Goal: Information Seeking & Learning: Check status

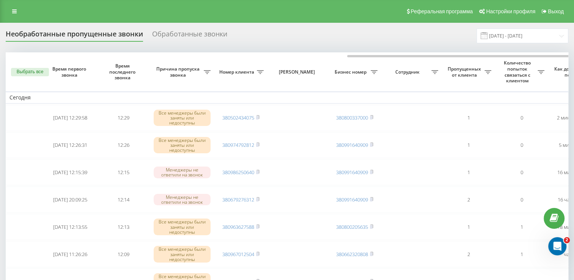
scroll to position [0, 196]
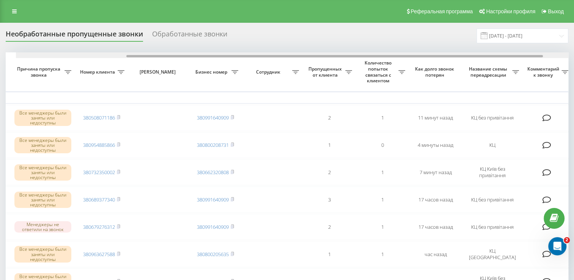
scroll to position [0, 196]
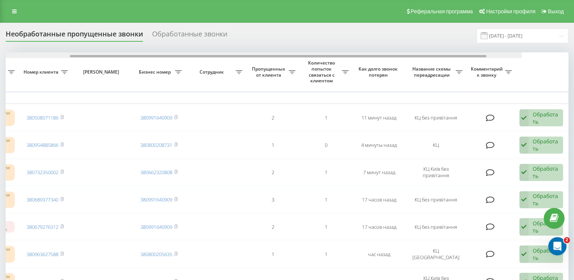
drag, startPoint x: 228, startPoint y: 56, endPoint x: 430, endPoint y: 70, distance: 203.3
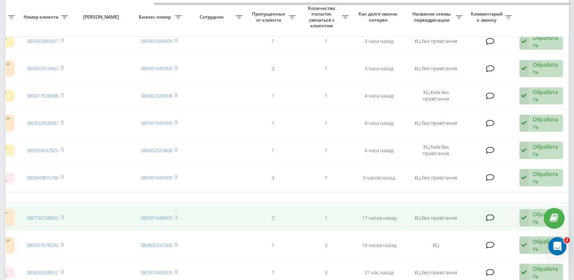
scroll to position [379, 0]
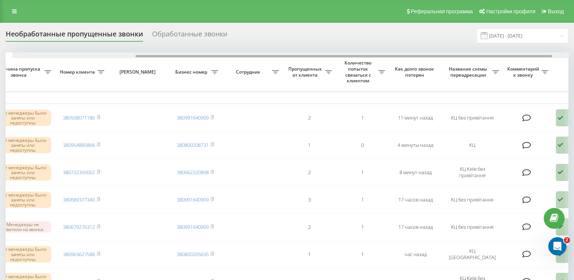
scroll to position [0, 196]
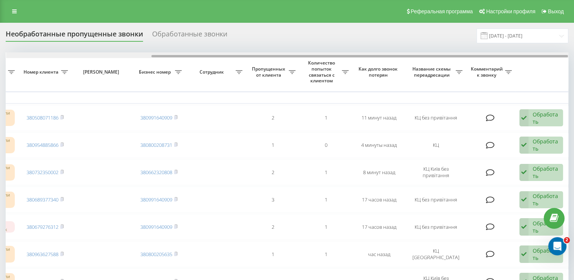
drag, startPoint x: 256, startPoint y: 55, endPoint x: 457, endPoint y: 97, distance: 204.8
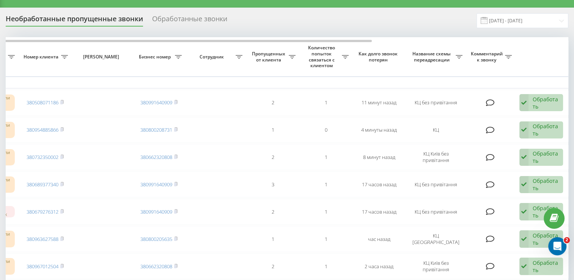
scroll to position [0, 0]
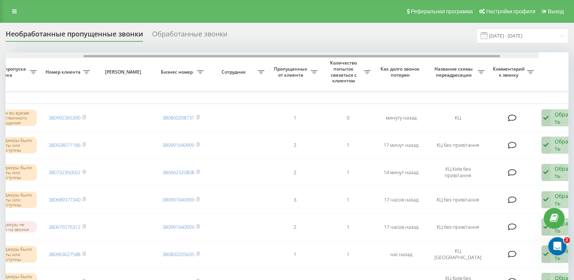
scroll to position [0, 196]
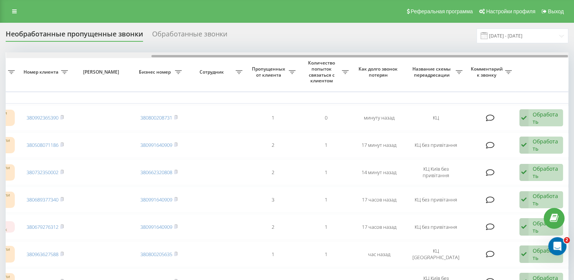
drag, startPoint x: 291, startPoint y: 57, endPoint x: 455, endPoint y: 62, distance: 163.5
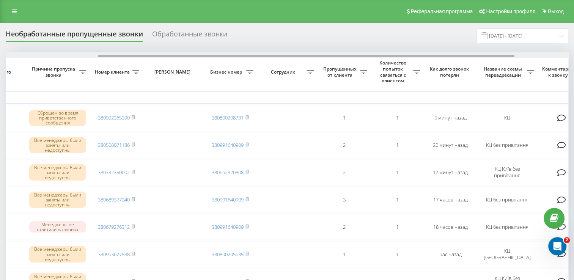
scroll to position [0, 177]
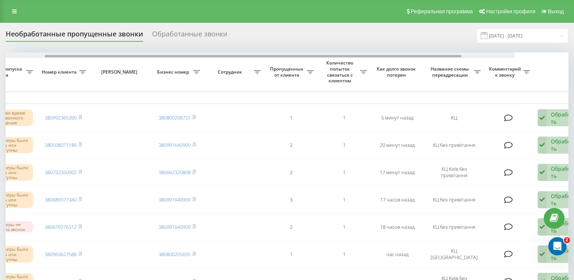
drag, startPoint x: 316, startPoint y: 55, endPoint x: 447, endPoint y: 49, distance: 131.8
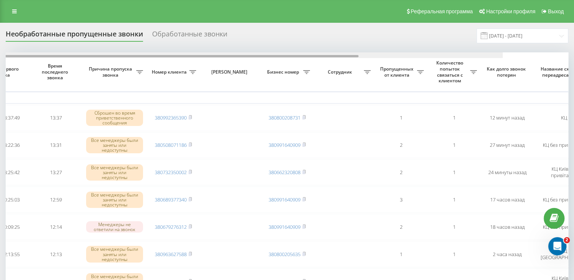
scroll to position [0, 196]
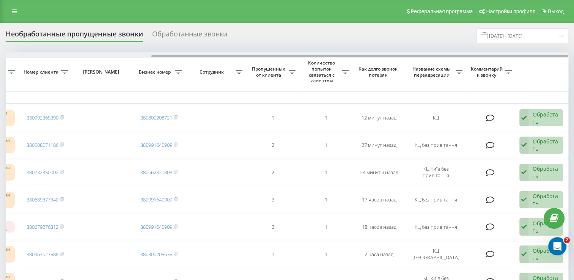
drag, startPoint x: 297, startPoint y: 56, endPoint x: 467, endPoint y: 75, distance: 171.4
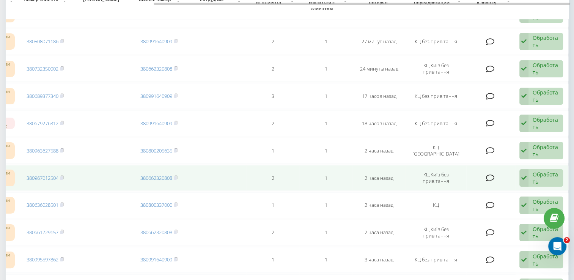
scroll to position [38, 0]
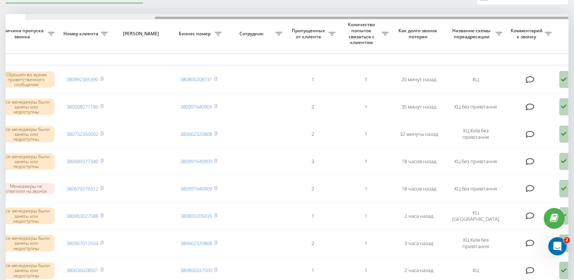
drag, startPoint x: 304, startPoint y: 17, endPoint x: 435, endPoint y: 30, distance: 131.4
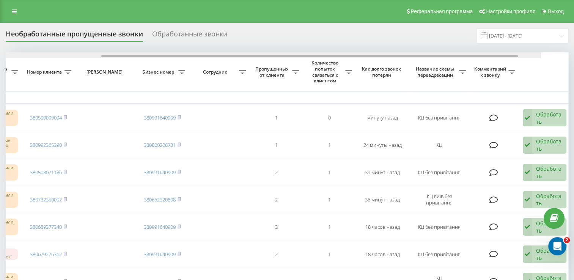
scroll to position [0, 196]
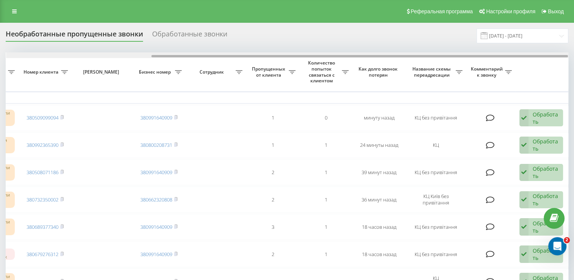
drag, startPoint x: 334, startPoint y: 57, endPoint x: 498, endPoint y: 66, distance: 164.9
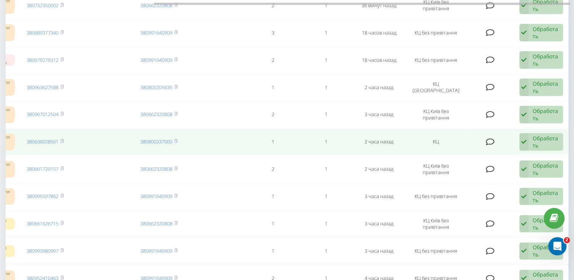
scroll to position [114, 0]
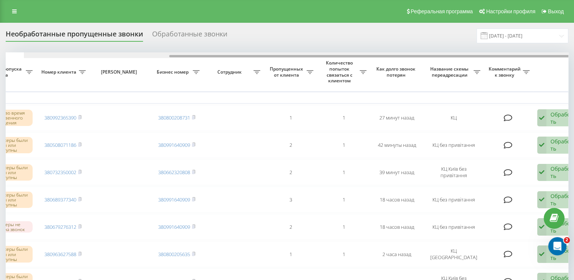
scroll to position [0, 196]
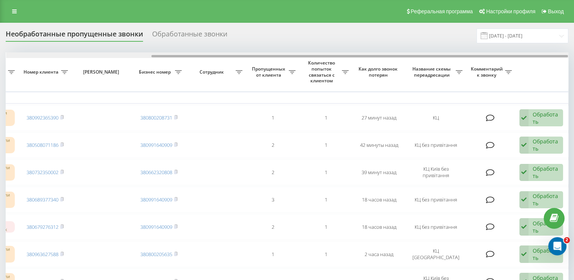
drag, startPoint x: 253, startPoint y: 57, endPoint x: 425, endPoint y: 74, distance: 172.7
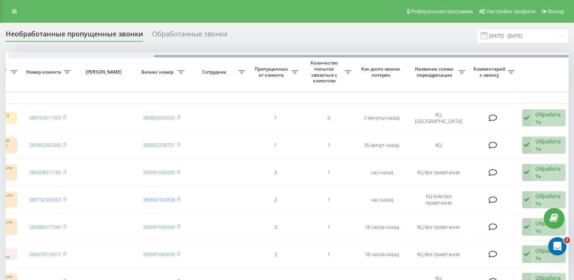
scroll to position [0, 196]
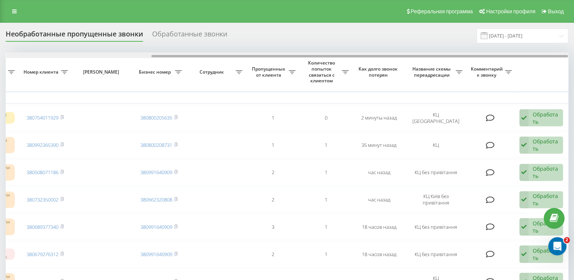
drag, startPoint x: 158, startPoint y: 57, endPoint x: 331, endPoint y: 82, distance: 175.5
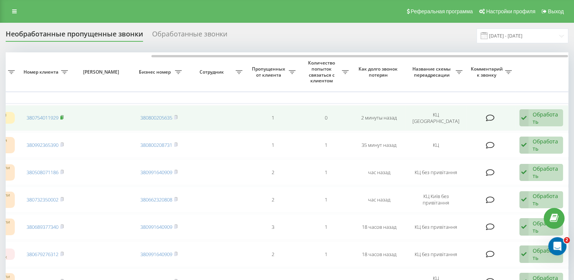
click at [63, 117] on rect at bounding box center [61, 117] width 2 height 3
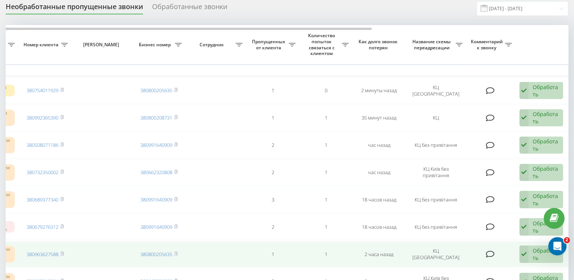
scroll to position [0, 0]
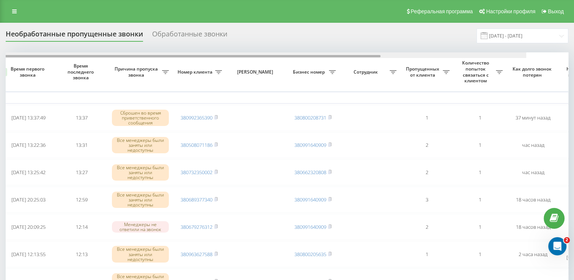
scroll to position [0, 196]
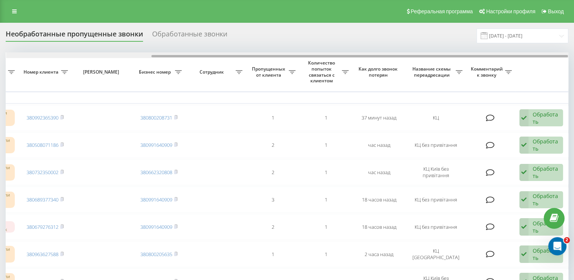
drag, startPoint x: 275, startPoint y: 56, endPoint x: 473, endPoint y: 84, distance: 200.7
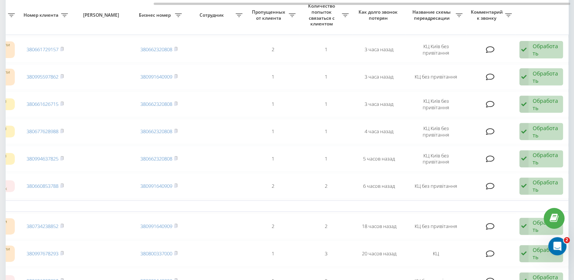
scroll to position [341, 0]
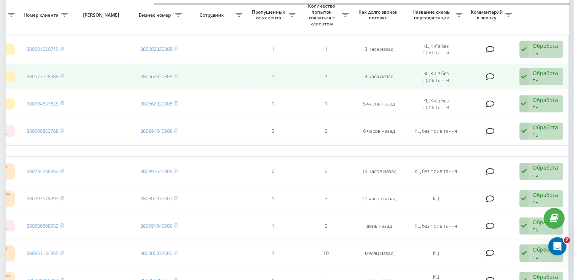
click at [401, 83] on td "4 часа назад" at bounding box center [378, 77] width 53 height 26
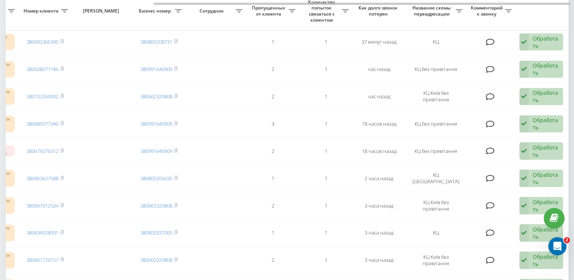
scroll to position [0, 0]
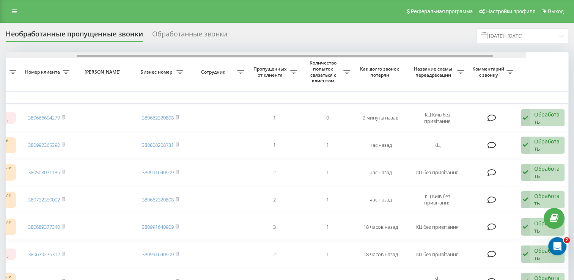
drag, startPoint x: 319, startPoint y: 56, endPoint x: 465, endPoint y: 62, distance: 146.5
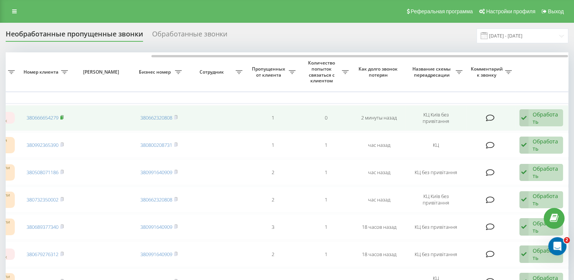
click at [63, 119] on span at bounding box center [61, 117] width 3 height 7
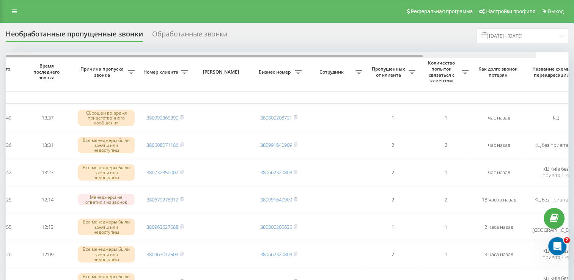
scroll to position [0, 196]
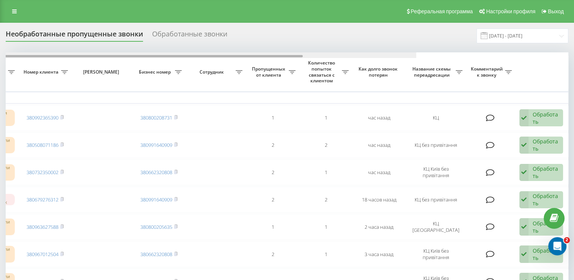
drag, startPoint x: 258, startPoint y: 55, endPoint x: 484, endPoint y: 76, distance: 227.3
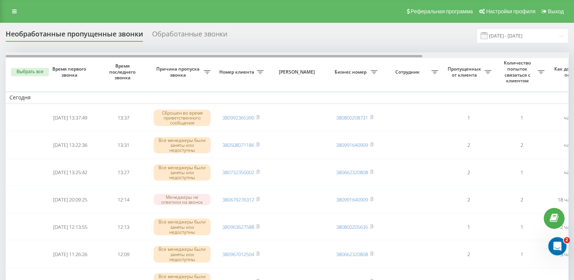
scroll to position [0, 196]
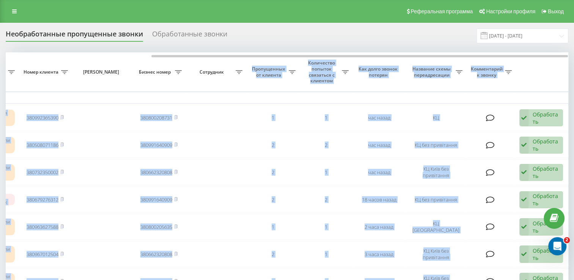
drag, startPoint x: 210, startPoint y: 54, endPoint x: 243, endPoint y: 60, distance: 34.4
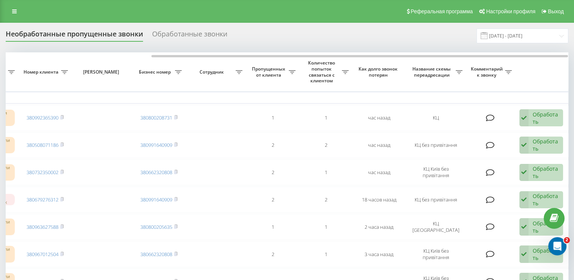
drag, startPoint x: 243, startPoint y: 60, endPoint x: 358, endPoint y: 30, distance: 118.1
click at [358, 30] on div "Необработанные пропущенные звонки Обработанные звонки [DATE] - [DATE]" at bounding box center [287, 35] width 562 height 15
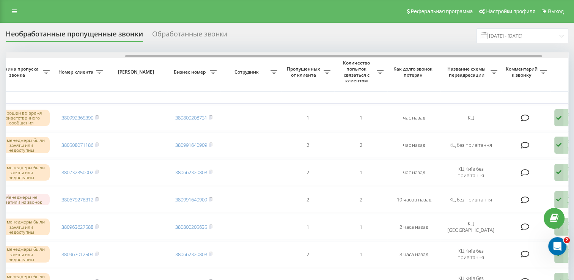
drag, startPoint x: 342, startPoint y: 56, endPoint x: 460, endPoint y: 59, distance: 117.2
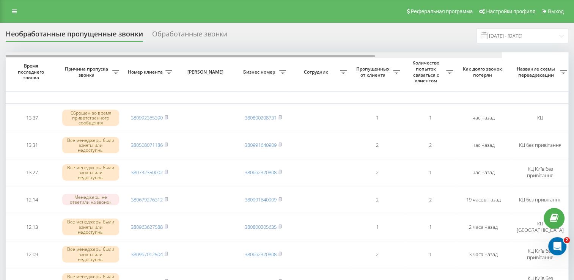
drag, startPoint x: 281, startPoint y: 55, endPoint x: 364, endPoint y: 57, distance: 82.7
click at [363, 58] on div at bounding box center [221, 55] width 562 height 6
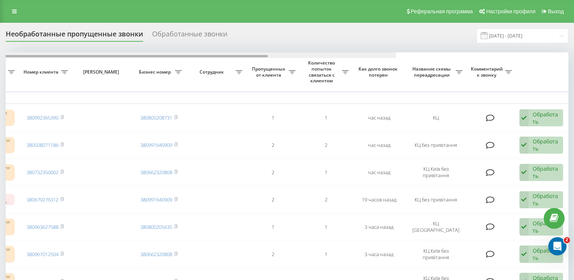
drag, startPoint x: 210, startPoint y: 57, endPoint x: 438, endPoint y: 87, distance: 230.0
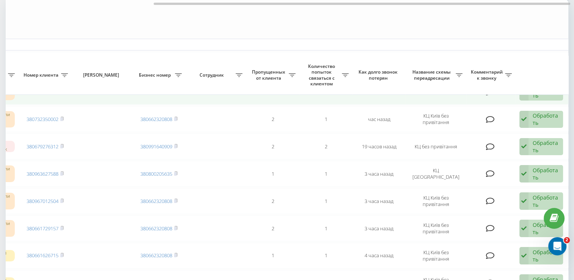
scroll to position [0, 0]
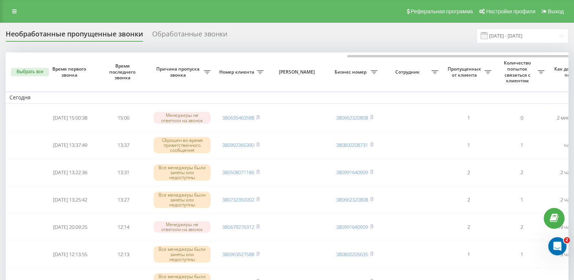
scroll to position [0, 196]
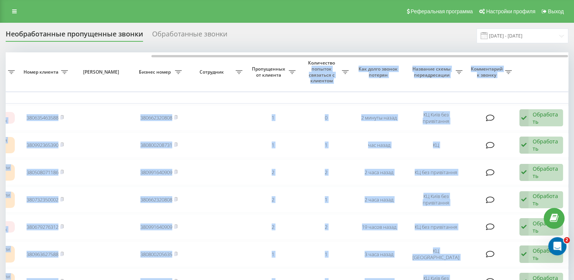
drag, startPoint x: 246, startPoint y: 54, endPoint x: 342, endPoint y: 61, distance: 95.8
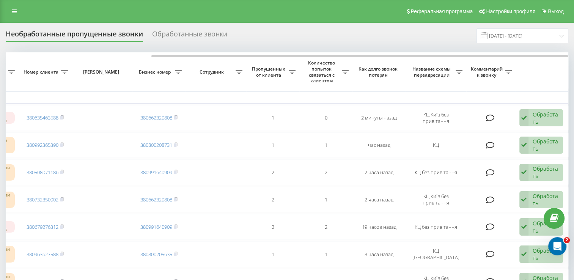
drag, startPoint x: 342, startPoint y: 61, endPoint x: 271, endPoint y: 30, distance: 77.7
click at [271, 30] on div "Необработанные пропущенные звонки Обработанные звонки 20.08.2025 - 20.09.2025" at bounding box center [287, 35] width 562 height 15
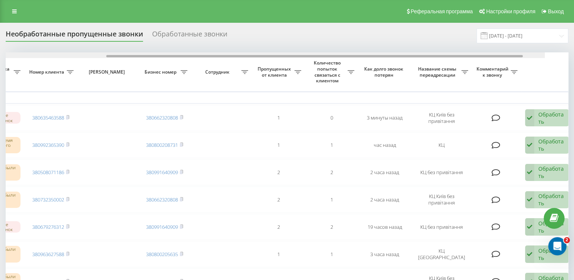
scroll to position [0, 196]
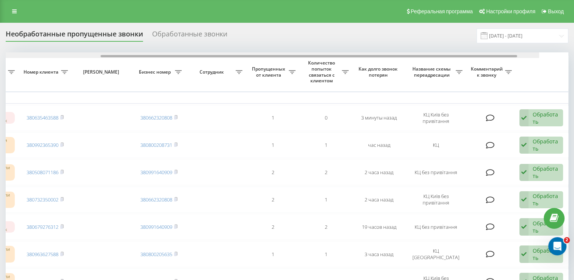
drag, startPoint x: 219, startPoint y: 55, endPoint x: 374, endPoint y: 60, distance: 154.8
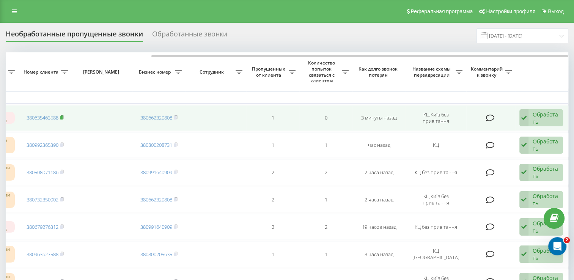
click at [63, 117] on rect at bounding box center [61, 117] width 2 height 3
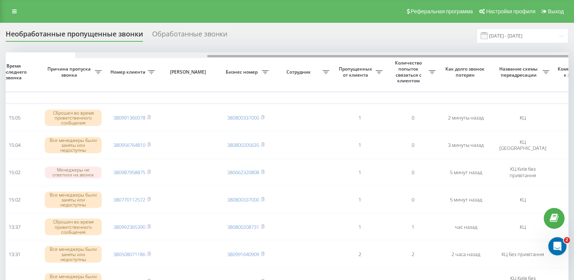
scroll to position [0, 196]
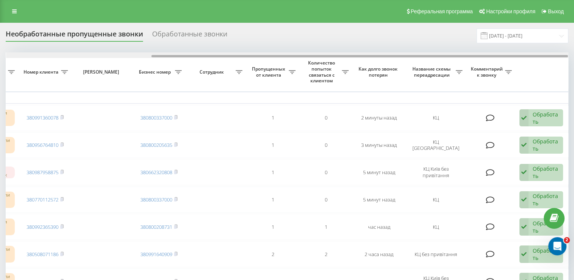
drag, startPoint x: 256, startPoint y: 56, endPoint x: 435, endPoint y: 65, distance: 179.6
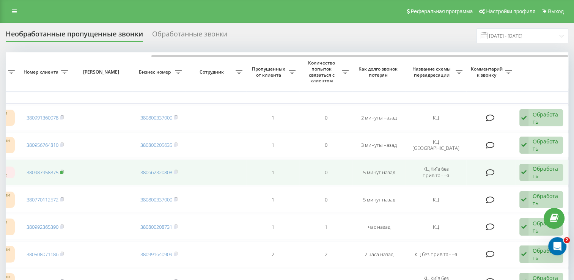
click at [62, 171] on rect at bounding box center [61, 172] width 2 height 3
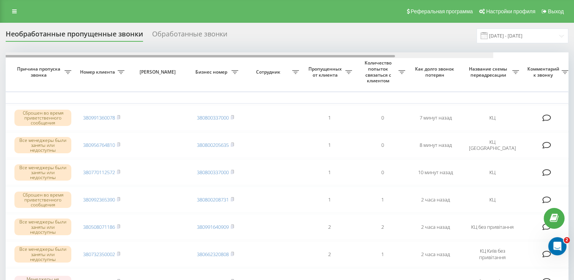
scroll to position [0, 185]
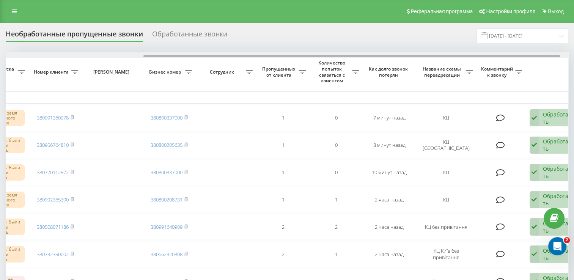
drag, startPoint x: 301, startPoint y: 57, endPoint x: 439, endPoint y: 63, distance: 137.8
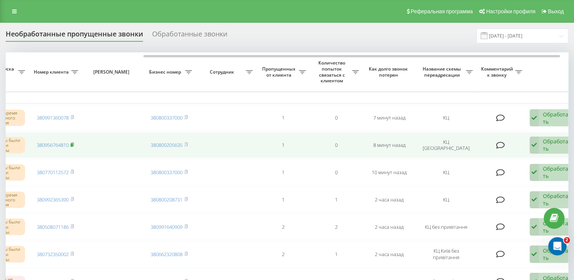
click at [74, 145] on icon at bounding box center [72, 144] width 3 height 3
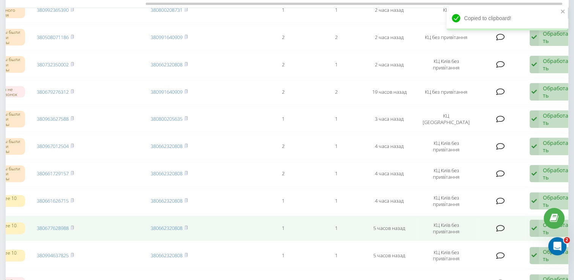
scroll to position [38, 0]
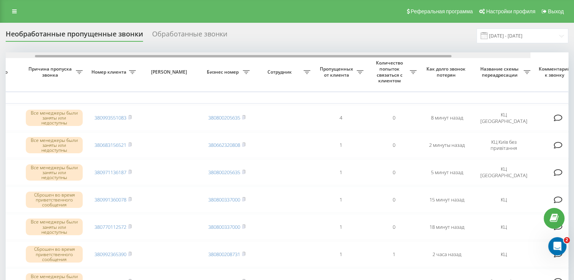
scroll to position [0, 196]
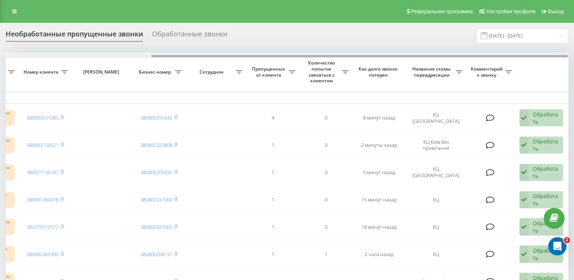
drag, startPoint x: 272, startPoint y: 55, endPoint x: 442, endPoint y: 68, distance: 170.8
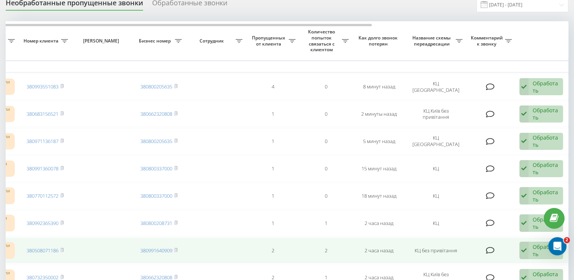
scroll to position [0, 0]
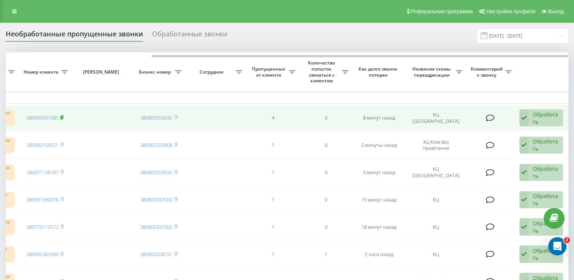
click at [63, 117] on icon at bounding box center [61, 117] width 3 height 5
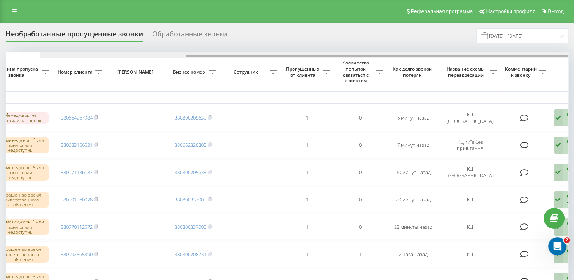
scroll to position [0, 196]
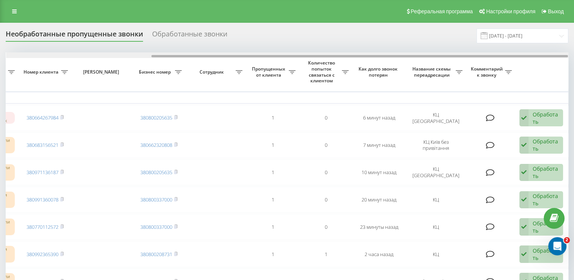
drag, startPoint x: 258, startPoint y: 55, endPoint x: 425, endPoint y: 66, distance: 167.2
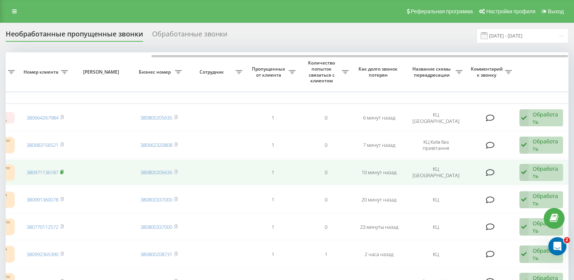
click at [63, 170] on icon at bounding box center [61, 172] width 3 height 5
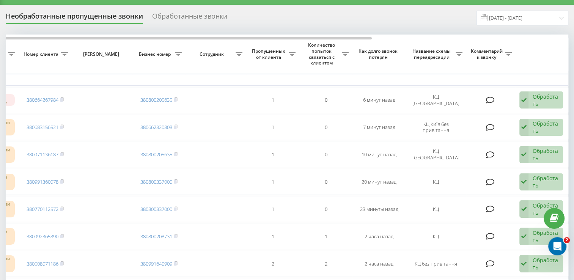
scroll to position [0, 0]
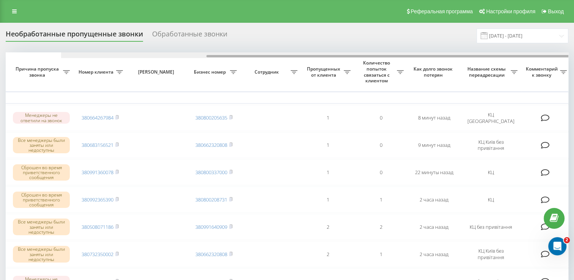
scroll to position [0, 196]
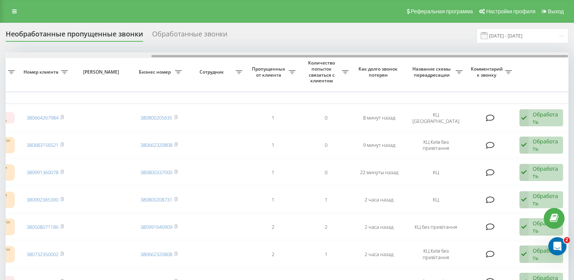
drag, startPoint x: 279, startPoint y: 55, endPoint x: 454, endPoint y: 73, distance: 175.0
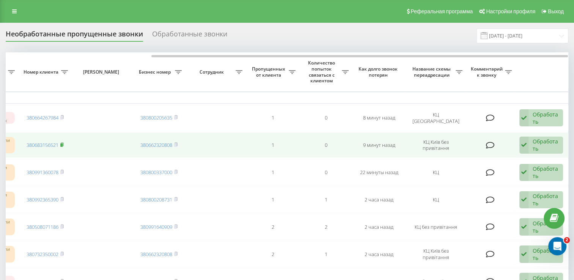
click at [63, 145] on rect at bounding box center [61, 144] width 2 height 3
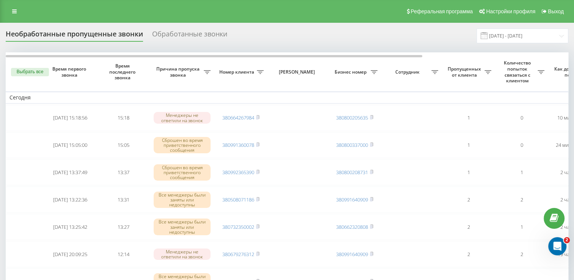
scroll to position [0, 196]
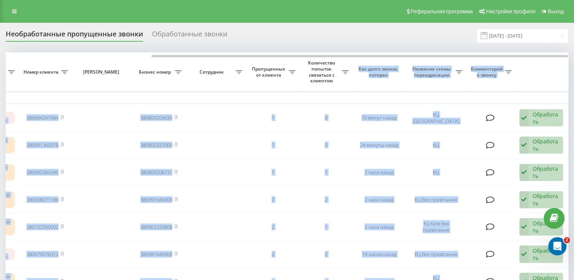
drag, startPoint x: 282, startPoint y: 58, endPoint x: 353, endPoint y: 59, distance: 70.9
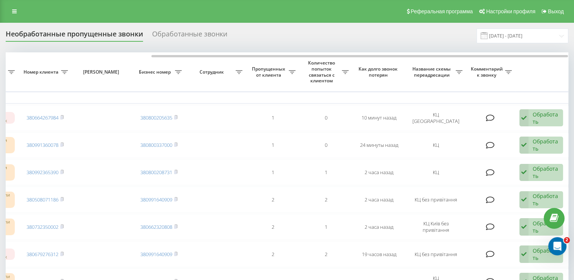
drag, startPoint x: 353, startPoint y: 59, endPoint x: 288, endPoint y: 36, distance: 68.6
click at [288, 36] on div "Необработанные пропущенные звонки Обработанные звонки 20.08.2025 - 20.09.2025" at bounding box center [287, 35] width 562 height 15
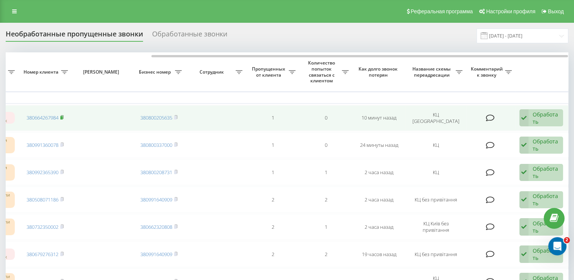
click at [62, 116] on rect at bounding box center [61, 117] width 2 height 3
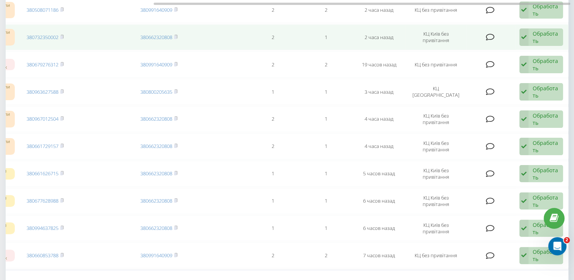
scroll to position [0, 0]
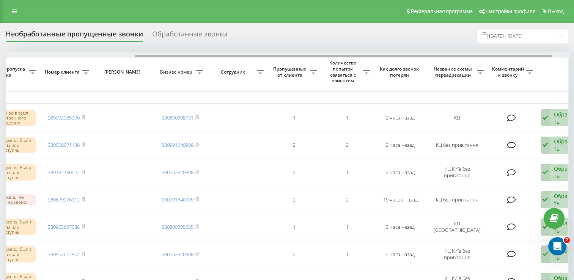
drag, startPoint x: 264, startPoint y: 56, endPoint x: 419, endPoint y: 86, distance: 157.6
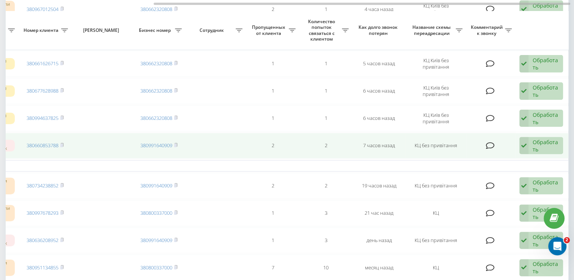
scroll to position [228, 0]
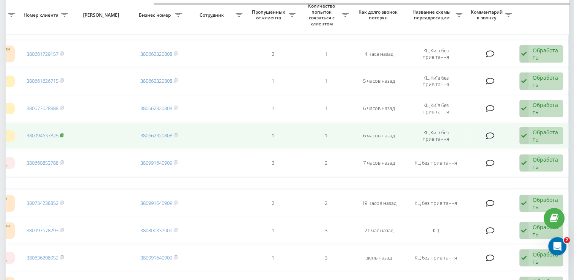
click at [62, 134] on rect at bounding box center [61, 135] width 2 height 3
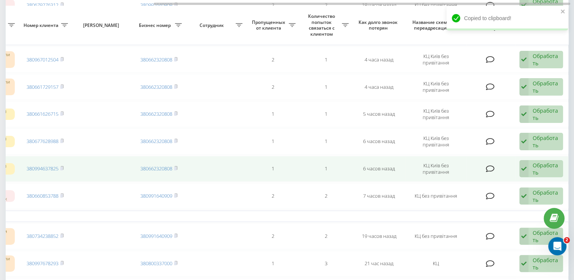
scroll to position [190, 0]
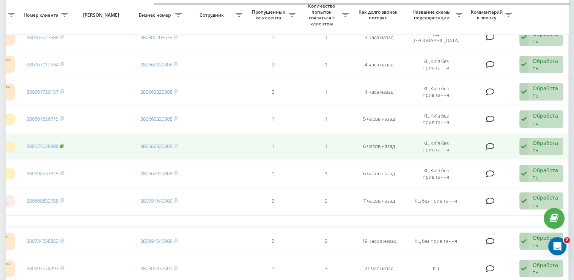
click at [63, 145] on rect at bounding box center [61, 145] width 2 height 3
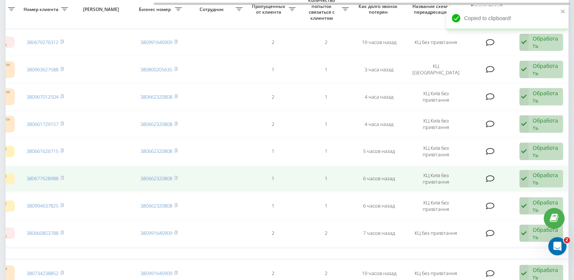
scroll to position [152, 0]
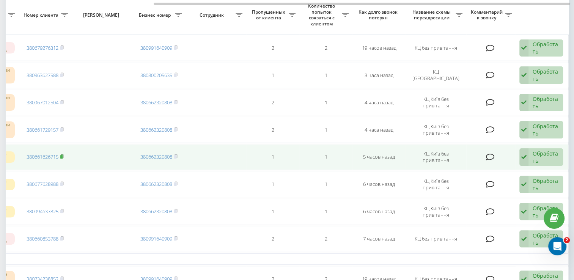
click at [63, 155] on icon at bounding box center [62, 155] width 3 height 3
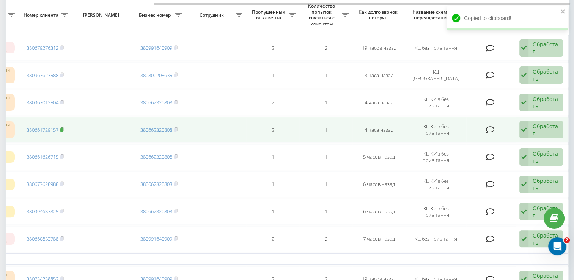
click at [63, 128] on rect at bounding box center [61, 129] width 2 height 3
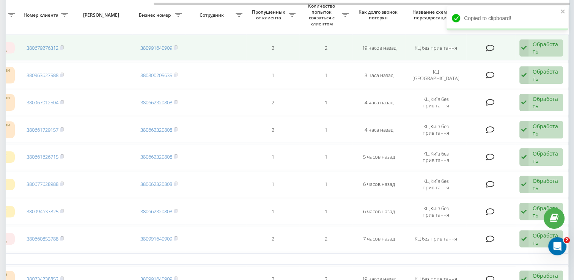
click at [465, 39] on td "КЦ без привітання" at bounding box center [435, 48] width 61 height 26
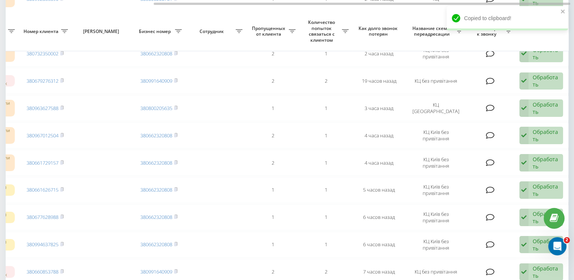
scroll to position [114, 0]
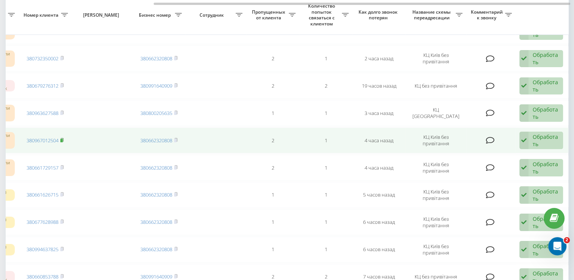
click at [63, 139] on rect at bounding box center [61, 140] width 2 height 3
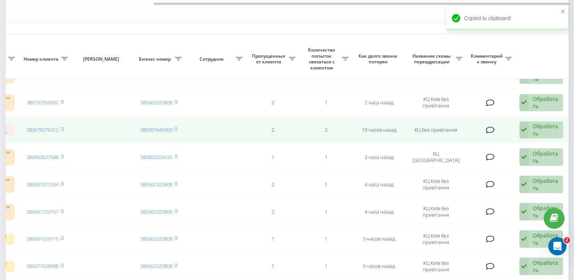
scroll to position [38, 0]
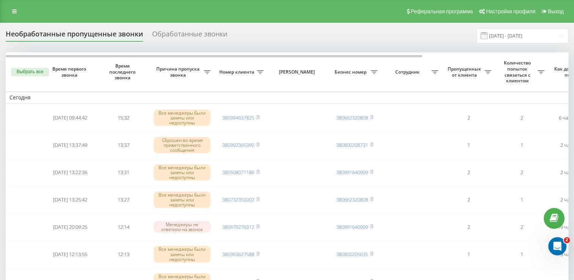
scroll to position [0, 196]
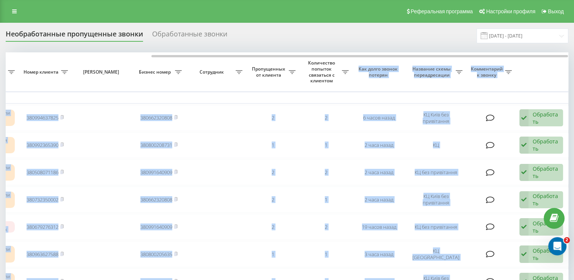
drag, startPoint x: 251, startPoint y: 54, endPoint x: 360, endPoint y: 71, distance: 109.7
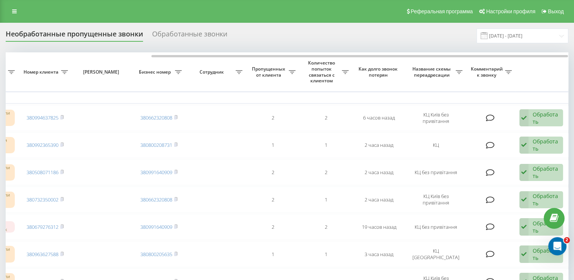
click at [287, 36] on div "Необработанные пропущенные звонки Обработанные звонки 20.08.2025 - 20.09.2025" at bounding box center [287, 35] width 562 height 15
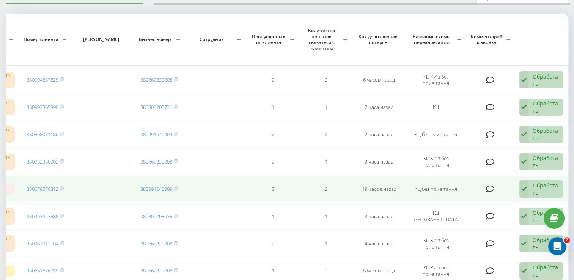
scroll to position [76, 0]
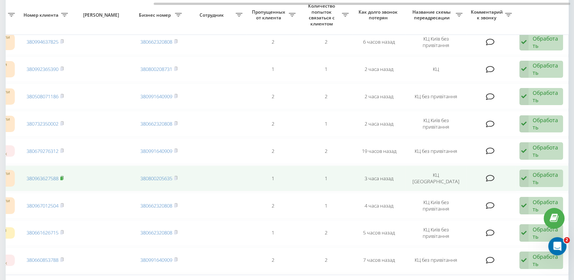
click at [62, 177] on rect at bounding box center [61, 178] width 2 height 3
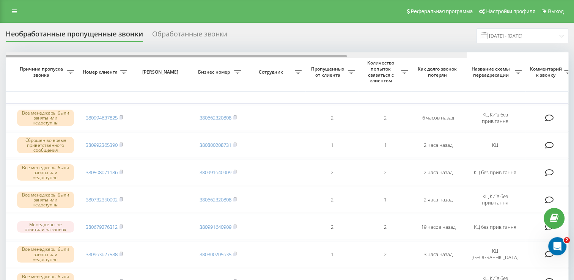
scroll to position [0, 196]
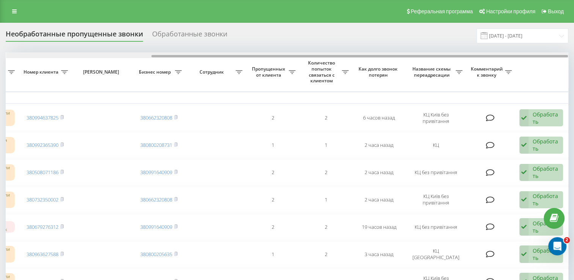
drag, startPoint x: 300, startPoint y: 61, endPoint x: 452, endPoint y: 88, distance: 154.4
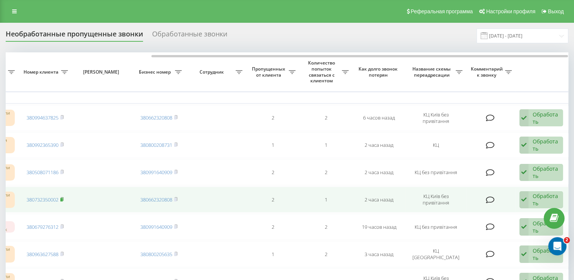
click at [63, 199] on rect at bounding box center [61, 199] width 2 height 3
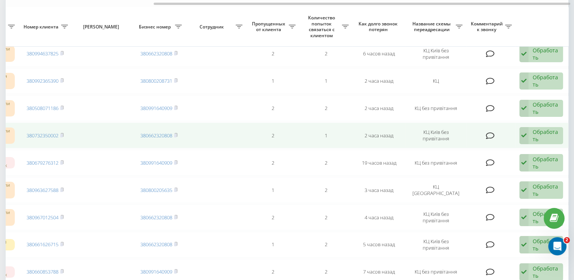
scroll to position [0, 0]
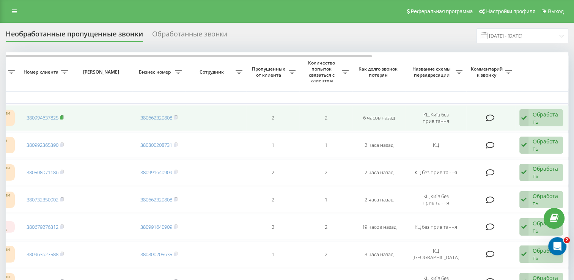
click at [61, 116] on rect at bounding box center [61, 117] width 2 height 3
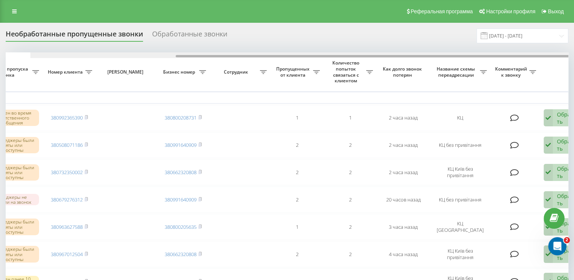
scroll to position [0, 196]
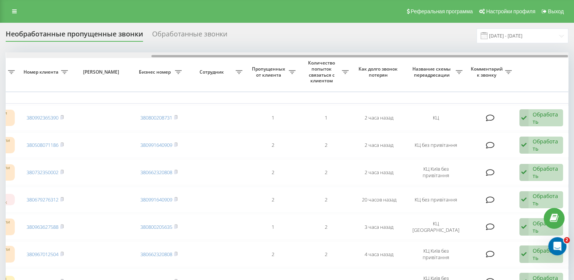
drag, startPoint x: 276, startPoint y: 55, endPoint x: 464, endPoint y: 77, distance: 188.9
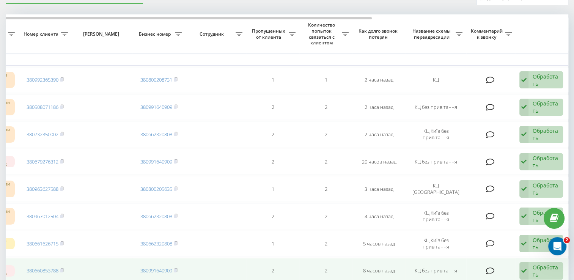
scroll to position [0, 0]
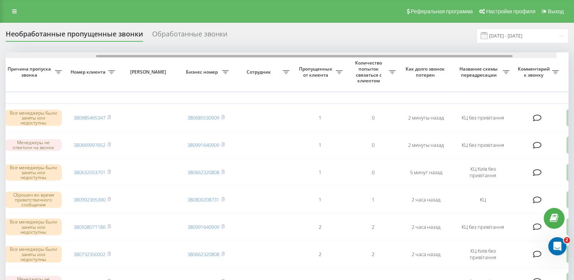
scroll to position [0, 171]
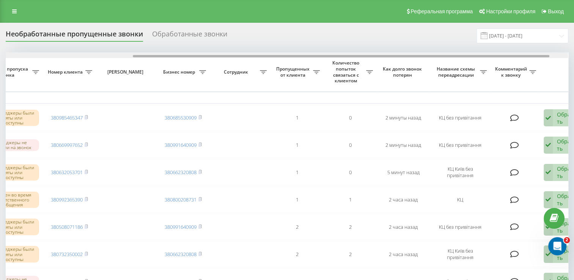
drag, startPoint x: 263, startPoint y: 55, endPoint x: 390, endPoint y: 57, distance: 127.1
click at [390, 57] on div at bounding box center [341, 56] width 416 height 2
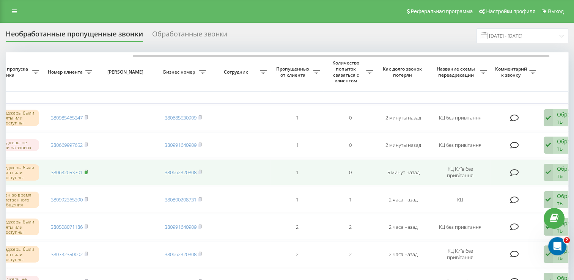
click at [87, 171] on rect at bounding box center [86, 172] width 2 height 3
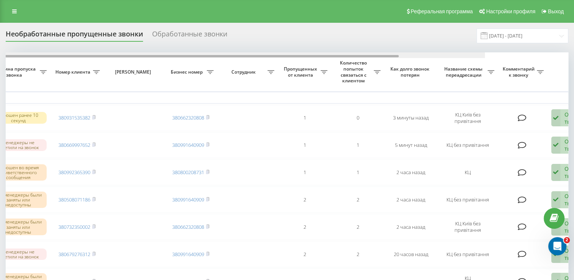
drag, startPoint x: 226, startPoint y: 55, endPoint x: 350, endPoint y: 61, distance: 124.2
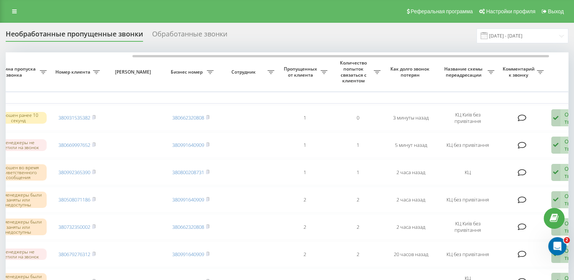
scroll to position [0, 167]
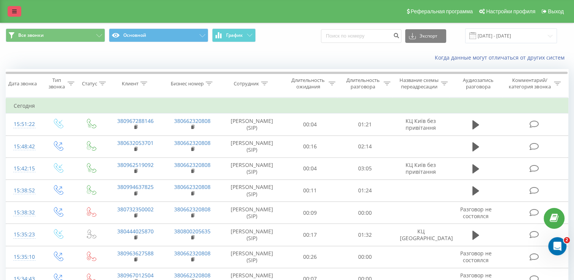
click at [11, 10] on link at bounding box center [15, 11] width 14 height 11
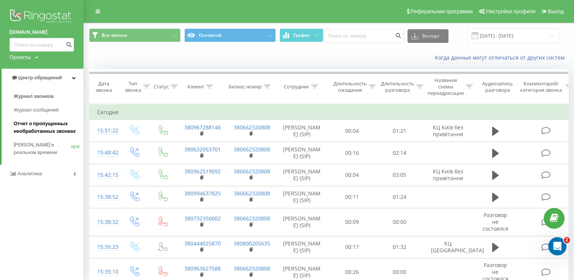
click at [48, 127] on span "Отчет о пропущенных необработанных звонках" at bounding box center [47, 127] width 66 height 15
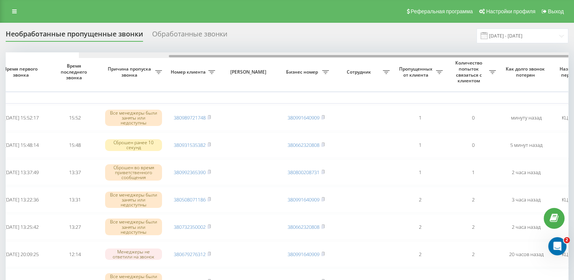
scroll to position [0, 196]
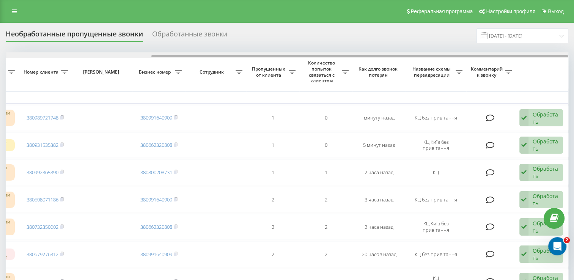
drag, startPoint x: 168, startPoint y: 55, endPoint x: 423, endPoint y: 70, distance: 255.6
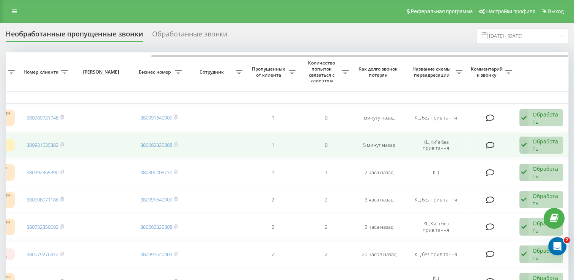
click at [65, 143] on td "380931535382" at bounding box center [45, 145] width 53 height 26
click at [63, 142] on icon at bounding box center [61, 144] width 3 height 5
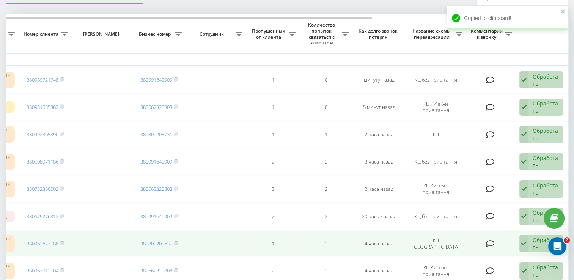
scroll to position [0, 0]
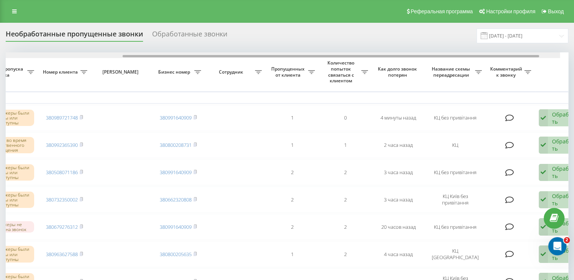
drag, startPoint x: 262, startPoint y: 57, endPoint x: 397, endPoint y: 71, distance: 135.4
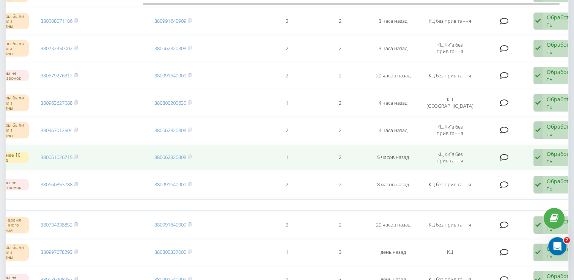
scroll to position [152, 0]
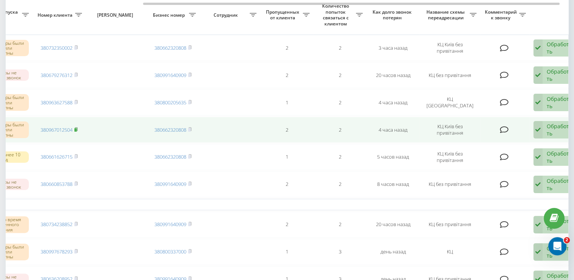
click at [77, 128] on rect at bounding box center [75, 129] width 2 height 3
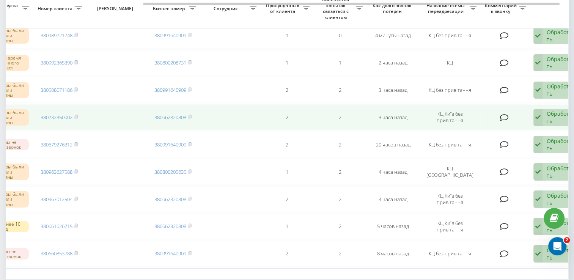
scroll to position [76, 0]
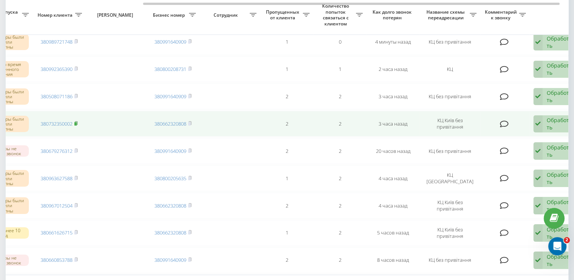
click at [76, 122] on rect at bounding box center [75, 123] width 2 height 3
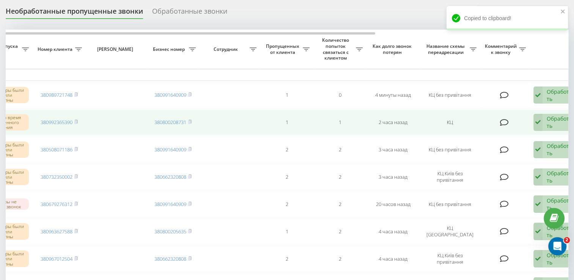
scroll to position [0, 0]
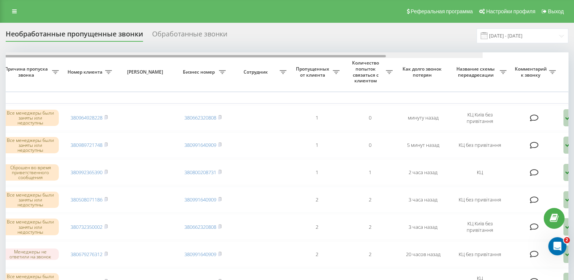
scroll to position [0, 174]
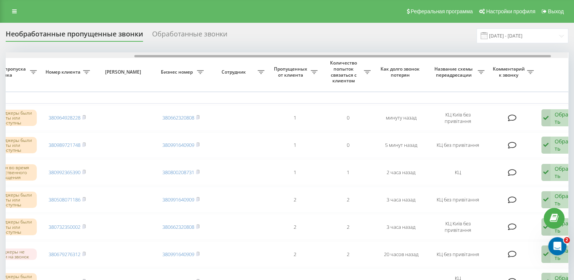
drag, startPoint x: 265, startPoint y: 55, endPoint x: 394, endPoint y: 58, distance: 129.0
click at [394, 58] on div at bounding box center [287, 55] width 562 height 6
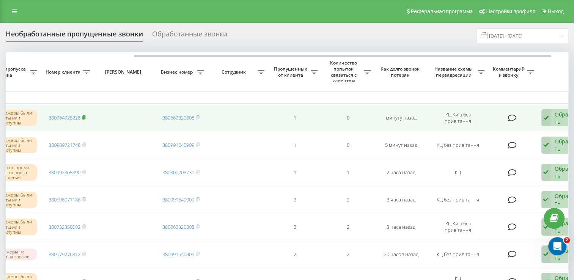
click at [83, 118] on rect at bounding box center [83, 117] width 2 height 3
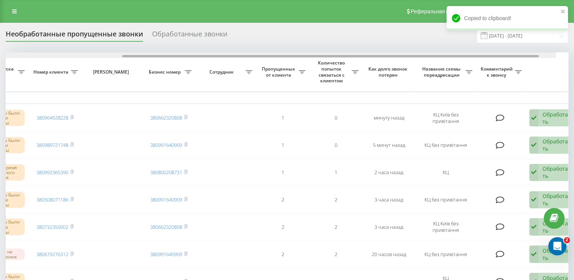
scroll to position [0, 196]
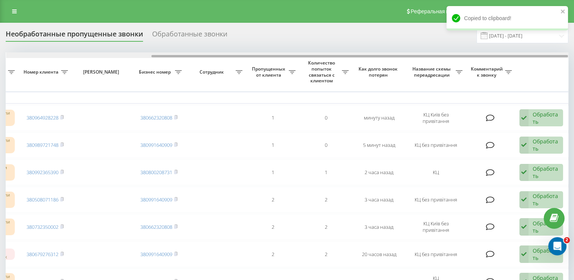
drag, startPoint x: 291, startPoint y: 55, endPoint x: 378, endPoint y: 69, distance: 88.3
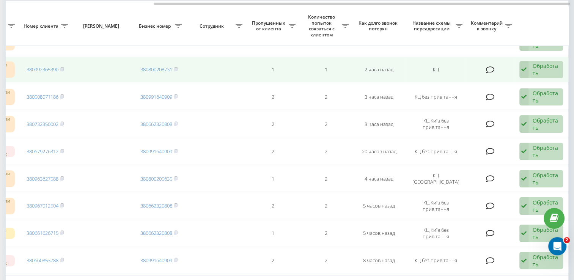
scroll to position [114, 0]
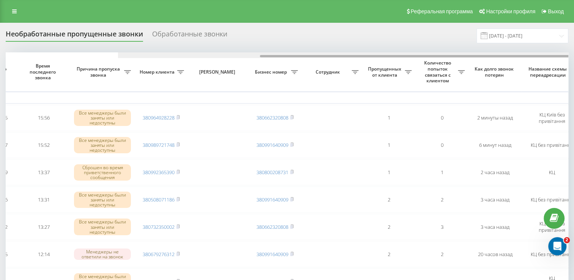
scroll to position [0, 196]
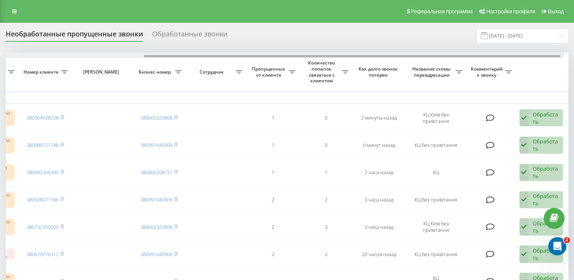
drag, startPoint x: 271, startPoint y: 56, endPoint x: 482, endPoint y: 92, distance: 214.3
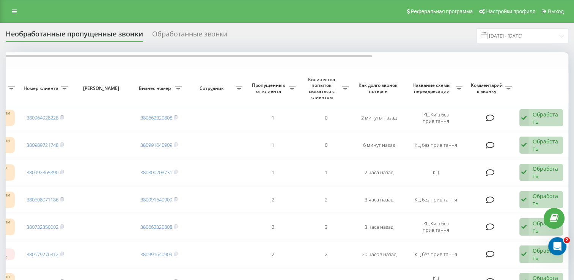
scroll to position [0, 0]
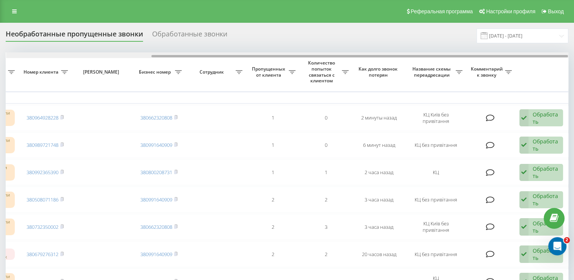
drag, startPoint x: 216, startPoint y: 55, endPoint x: 262, endPoint y: 59, distance: 46.5
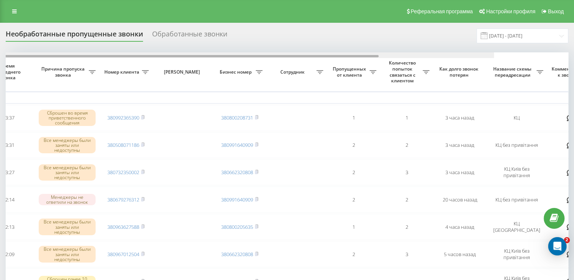
scroll to position [0, 196]
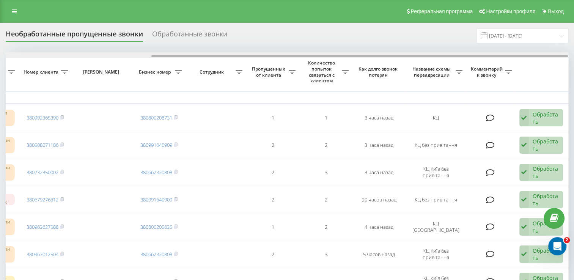
drag, startPoint x: 198, startPoint y: 56, endPoint x: 385, endPoint y: 75, distance: 187.6
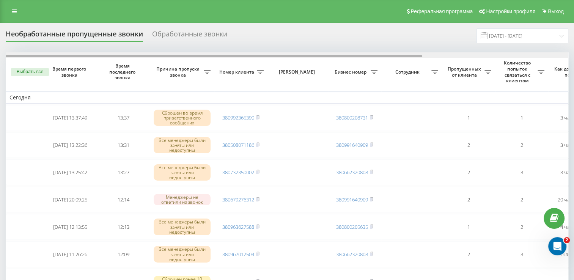
scroll to position [0, 196]
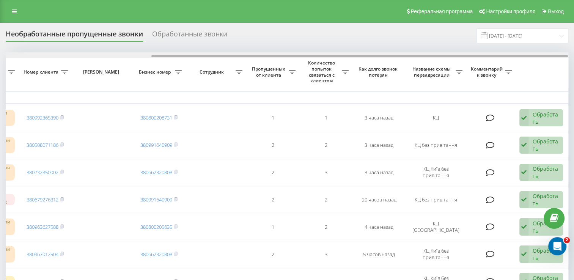
drag, startPoint x: 220, startPoint y: 54, endPoint x: 330, endPoint y: 56, distance: 110.0
click at [330, 56] on div at bounding box center [287, 55] width 562 height 6
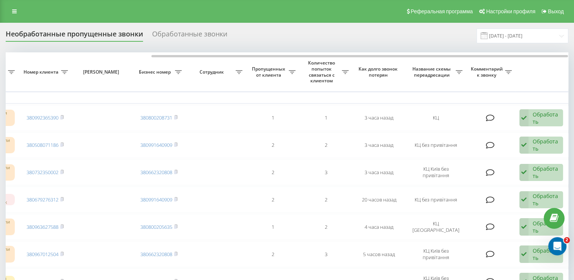
click at [313, 28] on div "Необработанные пропущенные звонки Обработанные звонки [DATE] - [DATE]" at bounding box center [287, 35] width 562 height 15
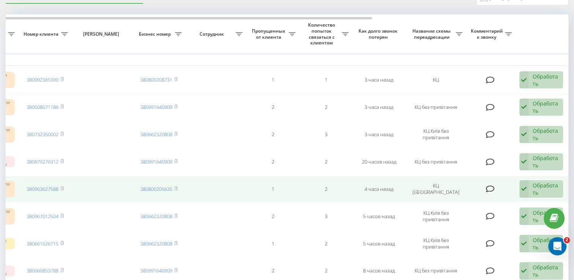
scroll to position [0, 0]
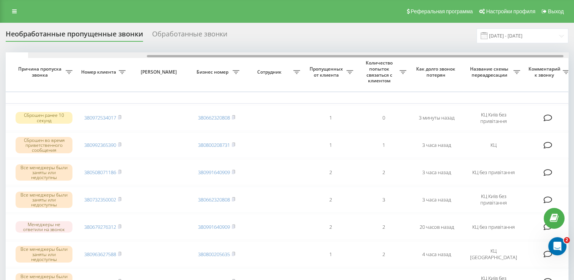
scroll to position [0, 162]
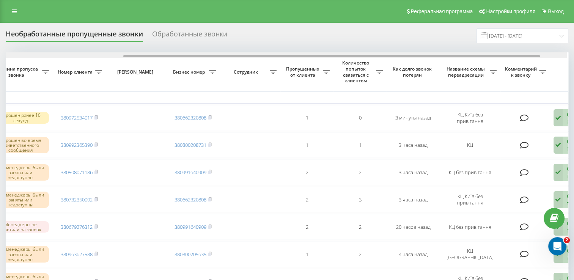
drag, startPoint x: 236, startPoint y: 55, endPoint x: 356, endPoint y: 79, distance: 122.0
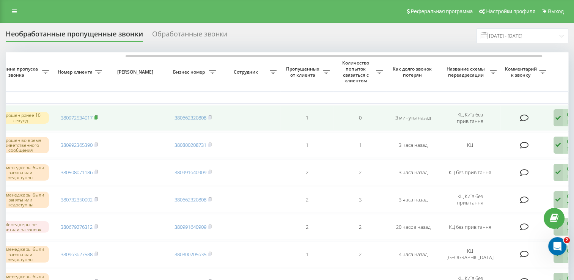
click at [97, 116] on icon at bounding box center [96, 116] width 3 height 3
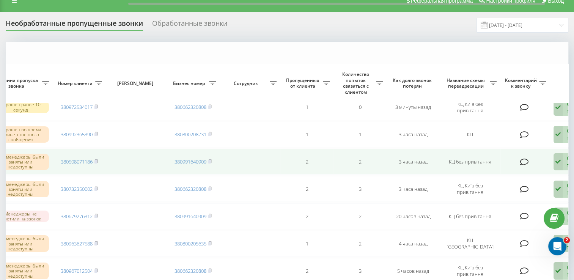
scroll to position [0, 0]
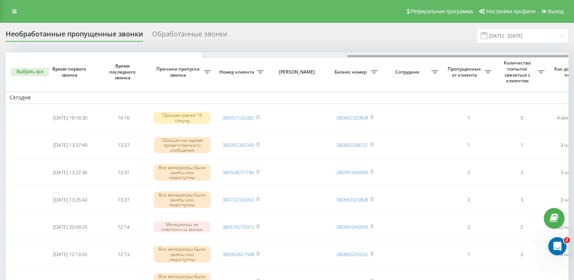
scroll to position [0, 196]
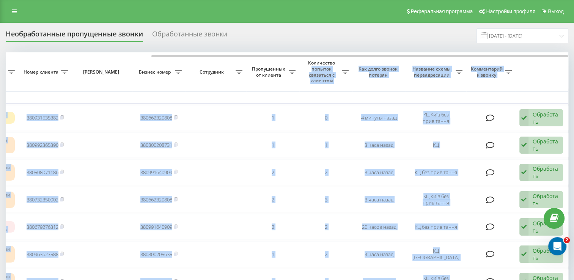
drag, startPoint x: 226, startPoint y: 54, endPoint x: 333, endPoint y: 65, distance: 107.1
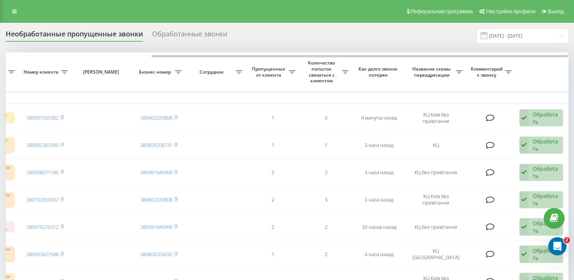
drag, startPoint x: 333, startPoint y: 65, endPoint x: 267, endPoint y: 43, distance: 69.7
click at [267, 43] on div "Необработанные пропущенные звонки Обработанные звонки [DATE] - [DATE]" at bounding box center [287, 35] width 562 height 15
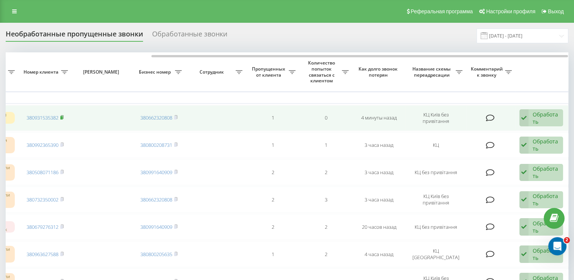
click at [62, 117] on rect at bounding box center [61, 117] width 2 height 3
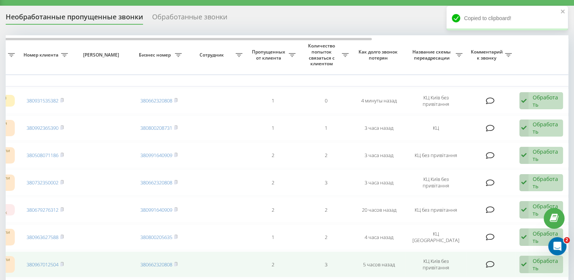
scroll to position [0, 0]
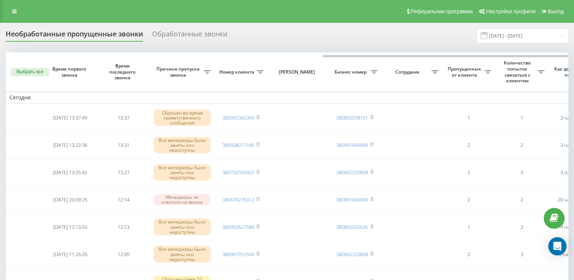
scroll to position [0, 182]
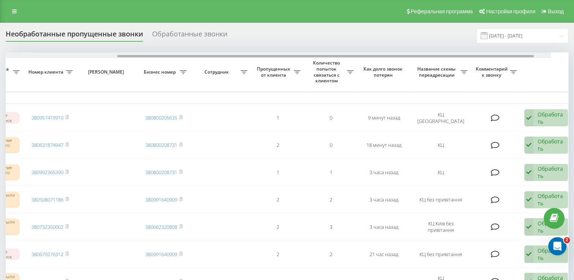
drag, startPoint x: 287, startPoint y: 57, endPoint x: 429, endPoint y: 64, distance: 142.0
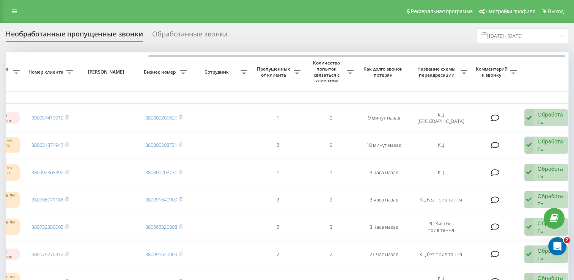
scroll to position [0, 191]
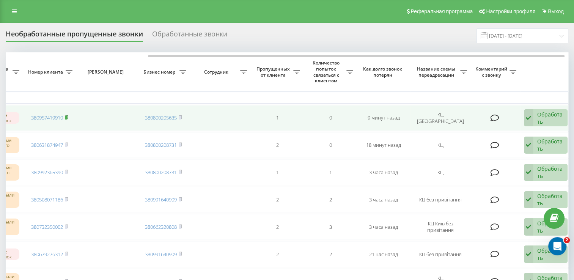
click at [68, 119] on icon at bounding box center [66, 117] width 3 height 5
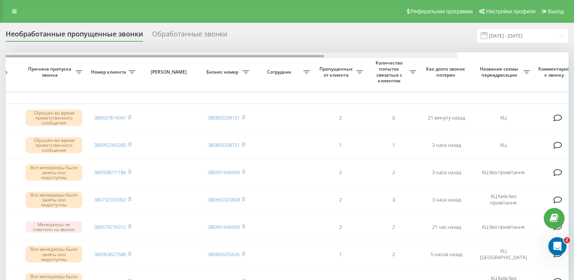
scroll to position [0, 167]
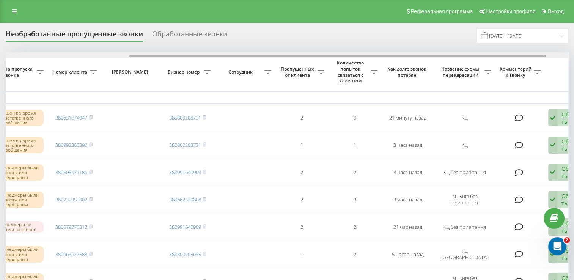
drag, startPoint x: 254, startPoint y: 56, endPoint x: 378, endPoint y: 61, distance: 123.7
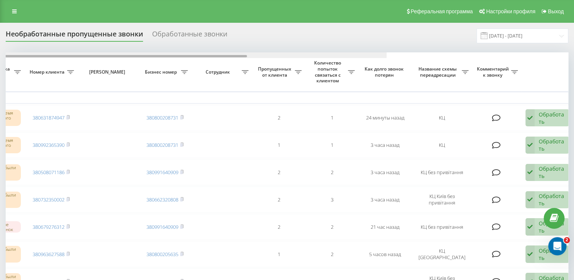
drag, startPoint x: 309, startPoint y: 57, endPoint x: 477, endPoint y: 80, distance: 170.0
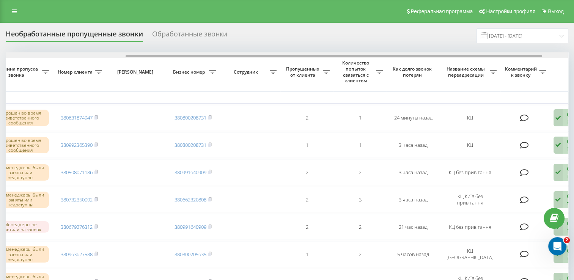
scroll to position [0, 100]
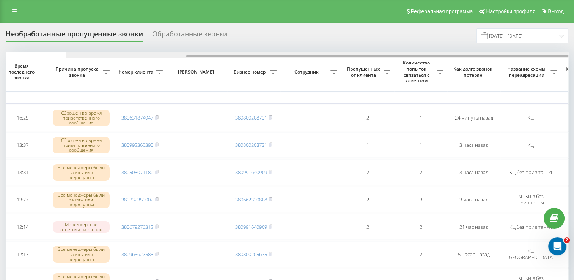
drag, startPoint x: 297, startPoint y: 56, endPoint x: 226, endPoint y: 53, distance: 71.0
click at [226, 53] on div at bounding box center [347, 55] width 562 height 6
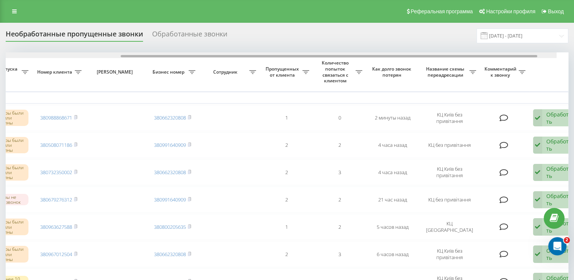
scroll to position [0, 184]
drag, startPoint x: 326, startPoint y: 56, endPoint x: 463, endPoint y: 68, distance: 137.0
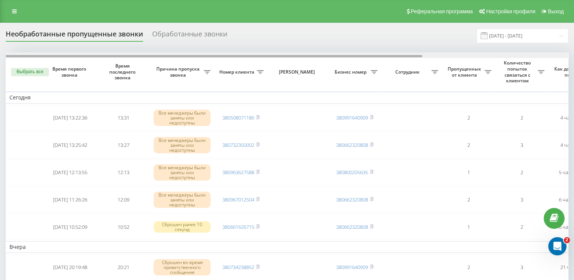
scroll to position [0, 196]
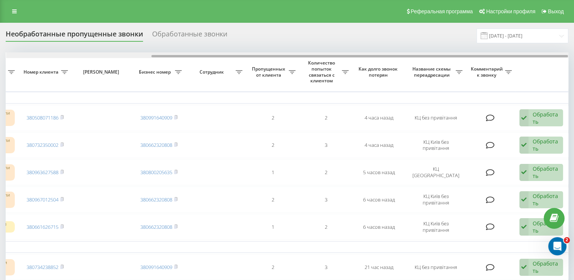
drag, startPoint x: 226, startPoint y: 53, endPoint x: 270, endPoint y: 55, distance: 44.4
click at [270, 55] on div at bounding box center [287, 55] width 562 height 6
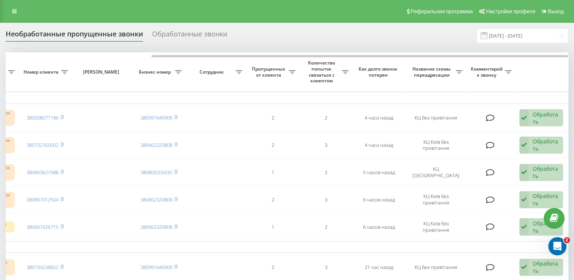
click at [308, 34] on div "Необработанные пропущенные звонки Обработанные звонки 20.08.2025 - 20.09.2025" at bounding box center [287, 35] width 562 height 15
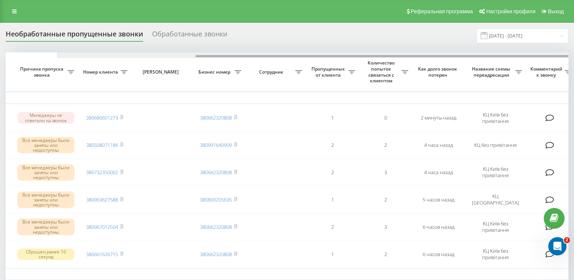
scroll to position [0, 196]
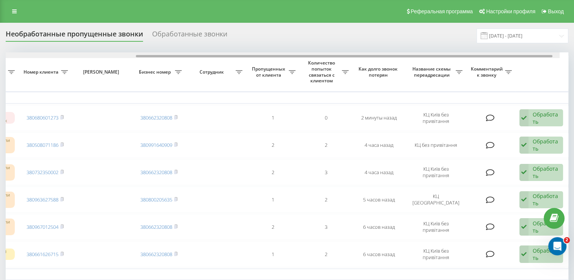
drag, startPoint x: 244, startPoint y: 56, endPoint x: 410, endPoint y: 69, distance: 166.3
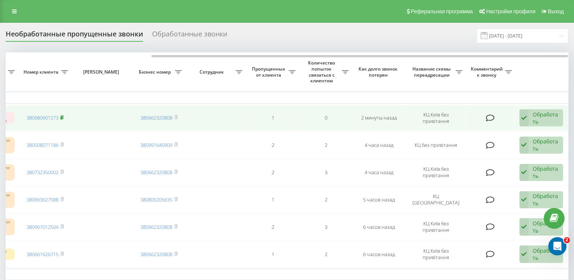
click at [62, 116] on rect at bounding box center [61, 117] width 2 height 3
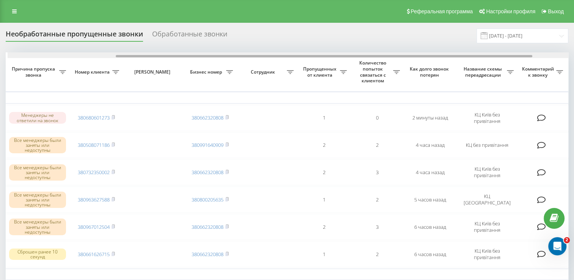
drag, startPoint x: 240, startPoint y: 55, endPoint x: 352, endPoint y: 75, distance: 113.4
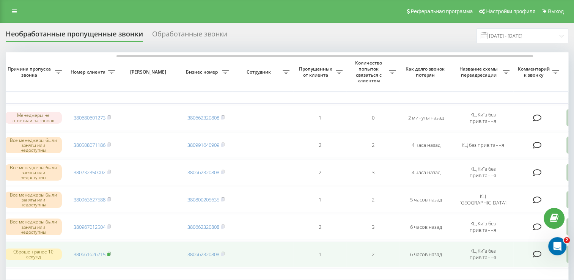
click at [110, 252] on icon at bounding box center [108, 253] width 3 height 5
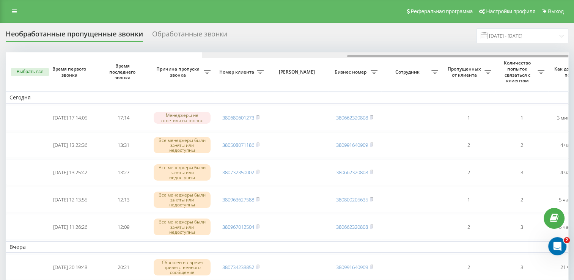
scroll to position [0, 196]
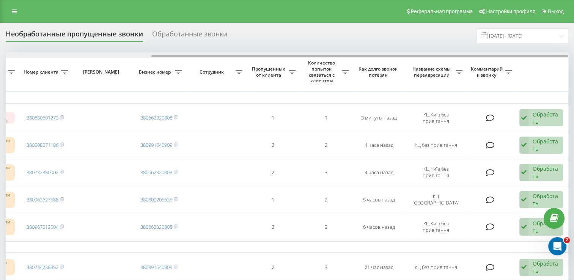
drag, startPoint x: 241, startPoint y: 55, endPoint x: 345, endPoint y: 57, distance: 103.5
click at [345, 57] on div at bounding box center [287, 55] width 562 height 6
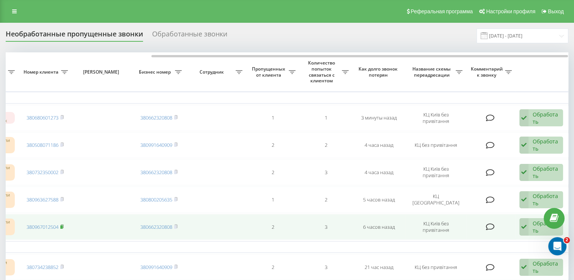
click at [63, 225] on rect at bounding box center [61, 226] width 2 height 3
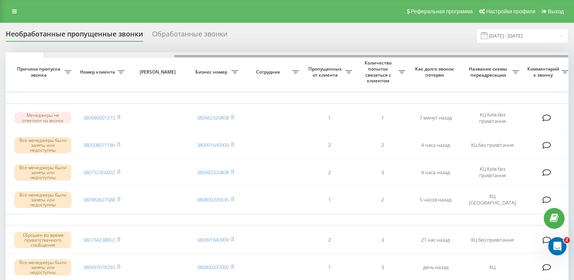
scroll to position [0, 196]
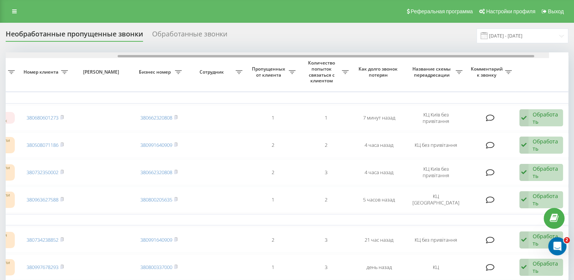
drag, startPoint x: 311, startPoint y: 57, endPoint x: 503, endPoint y: 62, distance: 192.7
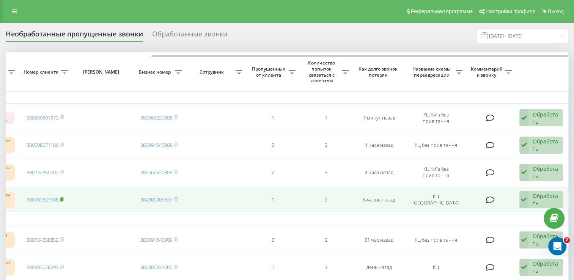
click at [62, 198] on rect at bounding box center [61, 199] width 2 height 3
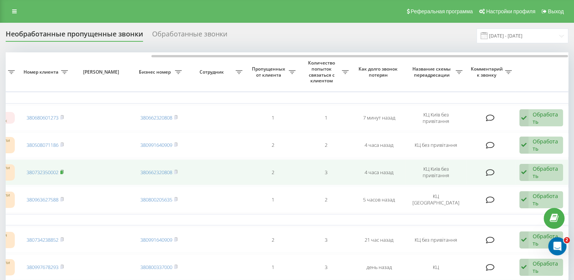
click at [62, 171] on rect at bounding box center [61, 172] width 2 height 3
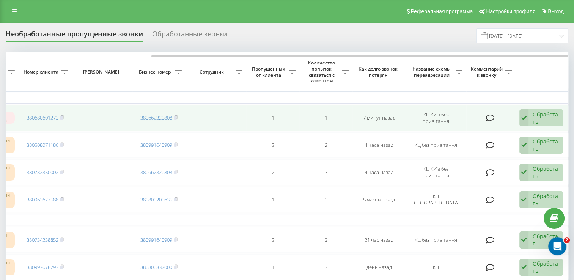
click at [65, 117] on td "380680601273" at bounding box center [45, 118] width 53 height 26
click at [62, 116] on rect at bounding box center [61, 117] width 2 height 3
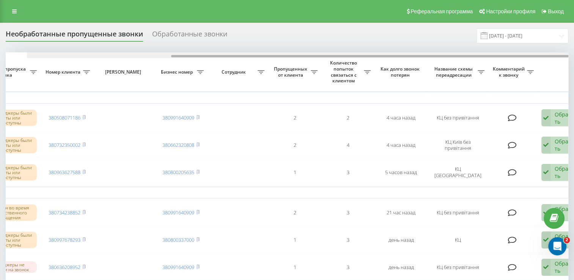
scroll to position [0, 196]
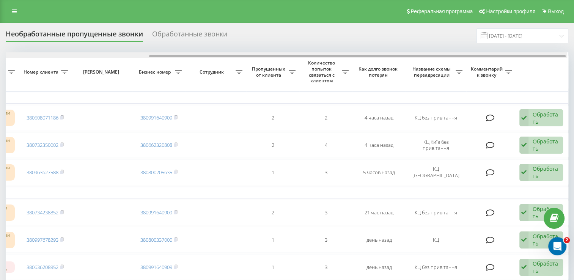
drag, startPoint x: 240, startPoint y: 55, endPoint x: 403, endPoint y: 58, distance: 163.8
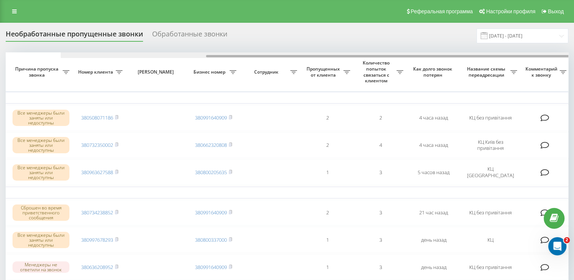
scroll to position [0, 196]
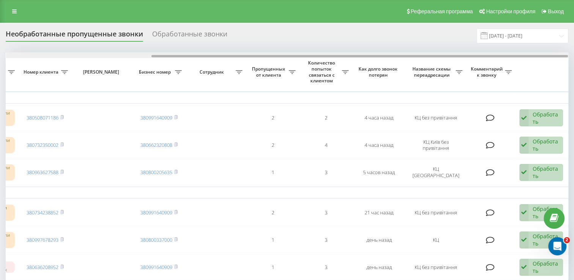
drag, startPoint x: 256, startPoint y: 55, endPoint x: 430, endPoint y: 76, distance: 174.9
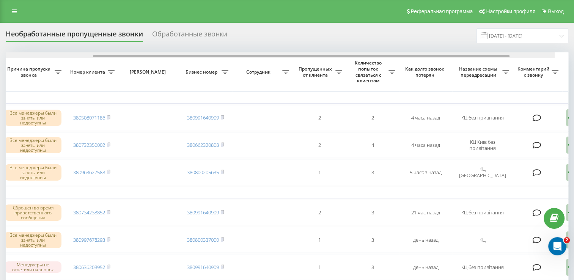
drag, startPoint x: 187, startPoint y: 56, endPoint x: 311, endPoint y: 56, distance: 123.6
click at [306, 57] on div at bounding box center [301, 56] width 416 height 2
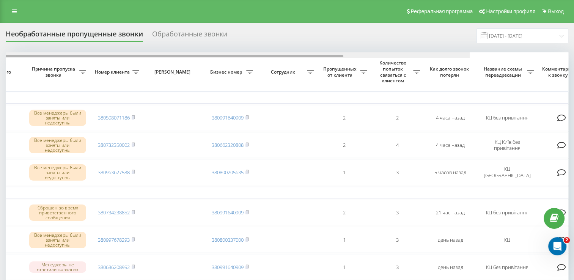
drag, startPoint x: 199, startPoint y: 55, endPoint x: 311, endPoint y: 55, distance: 111.5
click at [312, 57] on div at bounding box center [135, 56] width 416 height 2
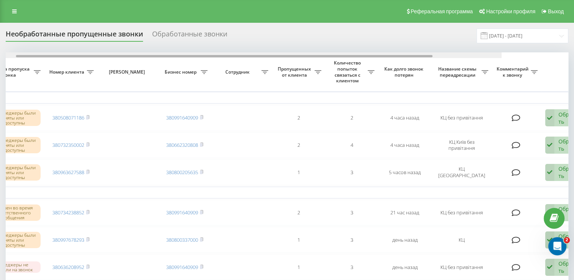
drag, startPoint x: 200, startPoint y: 58, endPoint x: 323, endPoint y: 76, distance: 124.5
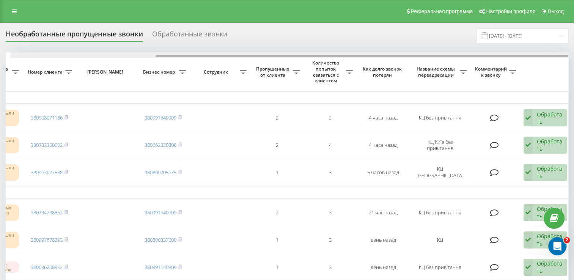
scroll to position [0, 196]
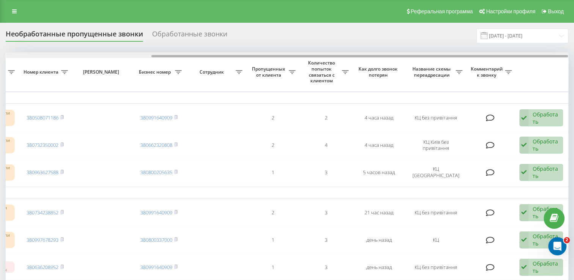
drag, startPoint x: 292, startPoint y: 55, endPoint x: 454, endPoint y: 81, distance: 164.3
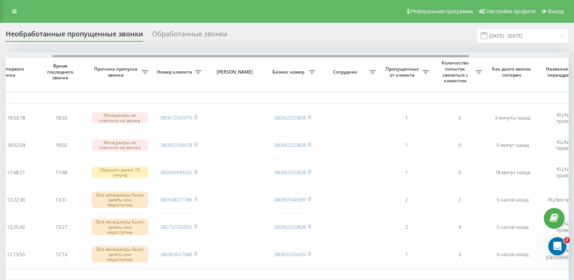
scroll to position [0, 196]
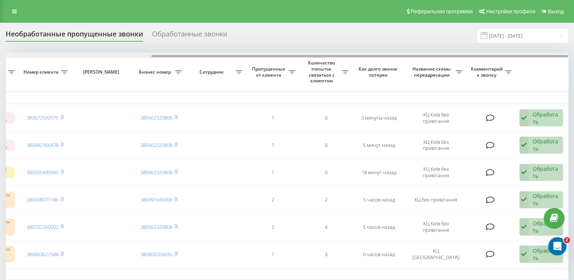
drag, startPoint x: 216, startPoint y: 56, endPoint x: 382, endPoint y: 79, distance: 167.2
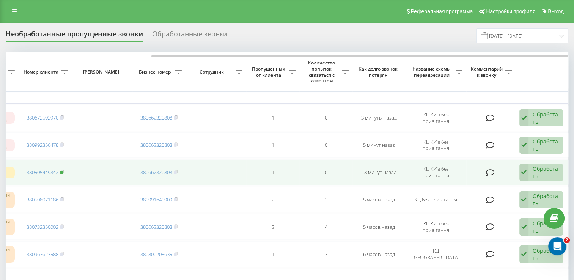
click at [63, 171] on icon at bounding box center [61, 172] width 3 height 5
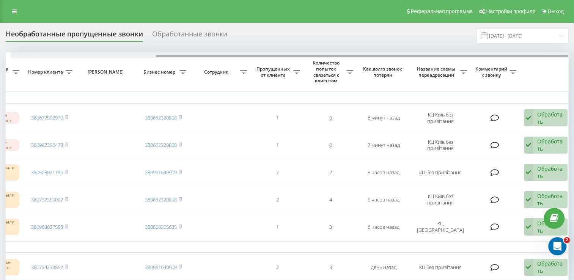
drag, startPoint x: 243, startPoint y: 57, endPoint x: 426, endPoint y: 76, distance: 183.8
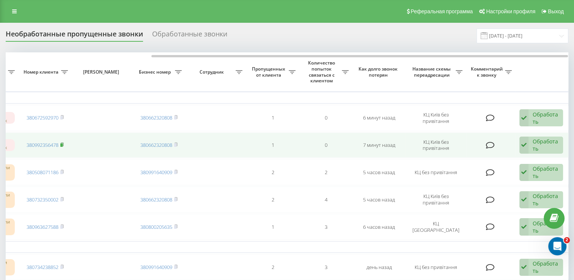
click at [61, 143] on rect at bounding box center [61, 144] width 2 height 3
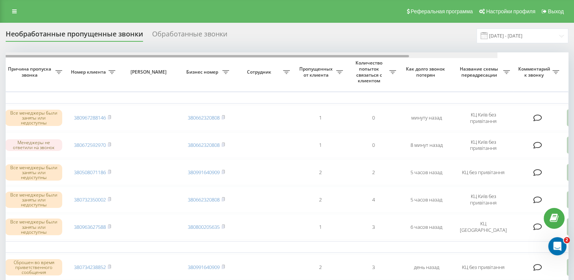
scroll to position [0, 196]
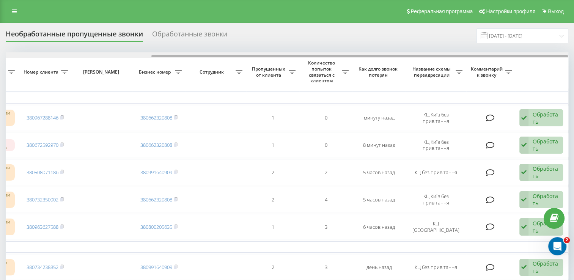
drag, startPoint x: 283, startPoint y: 55, endPoint x: 444, endPoint y: 74, distance: 161.9
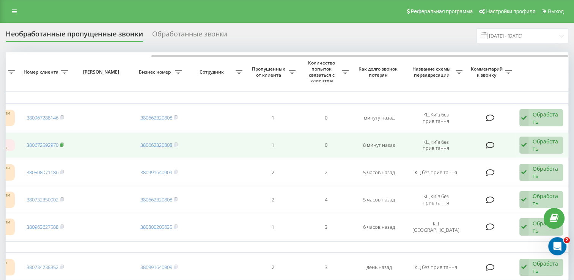
click at [63, 145] on icon at bounding box center [61, 144] width 3 height 5
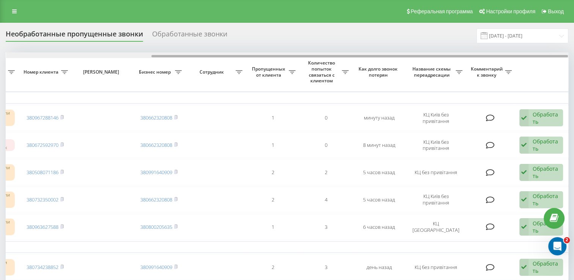
drag, startPoint x: 154, startPoint y: 57, endPoint x: 212, endPoint y: 58, distance: 58.4
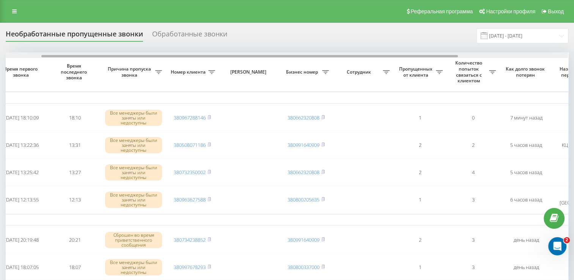
scroll to position [0, 196]
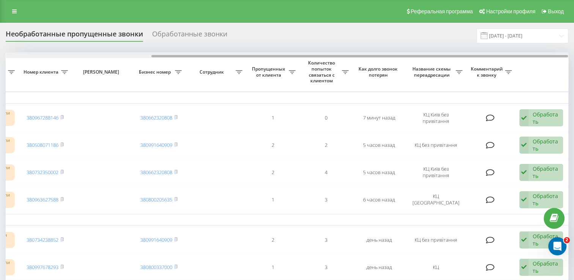
drag, startPoint x: 270, startPoint y: 57, endPoint x: 424, endPoint y: 72, distance: 154.3
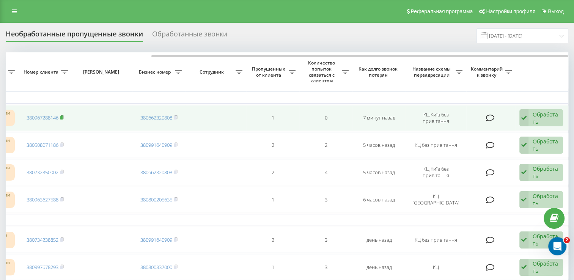
click at [63, 116] on rect at bounding box center [61, 117] width 2 height 3
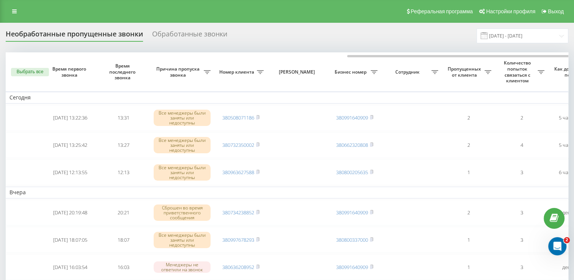
scroll to position [0, 196]
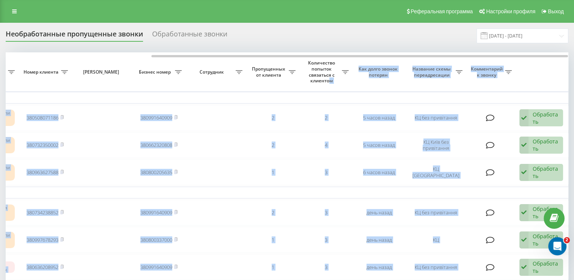
drag, startPoint x: 154, startPoint y: 57, endPoint x: 329, endPoint y: 85, distance: 177.3
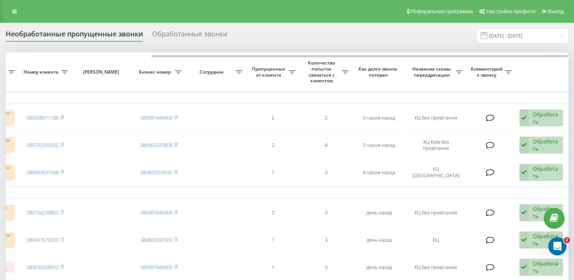
drag, startPoint x: 329, startPoint y: 85, endPoint x: 298, endPoint y: 27, distance: 65.7
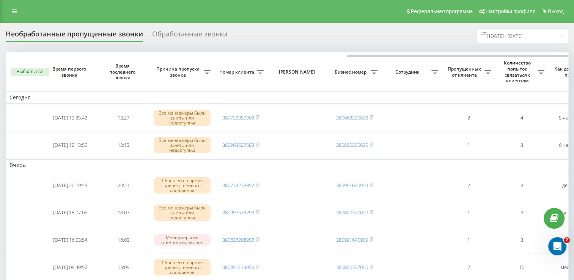
scroll to position [0, 196]
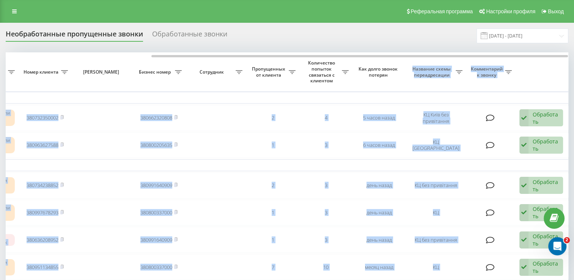
drag, startPoint x: 228, startPoint y: 57, endPoint x: 397, endPoint y: 74, distance: 169.5
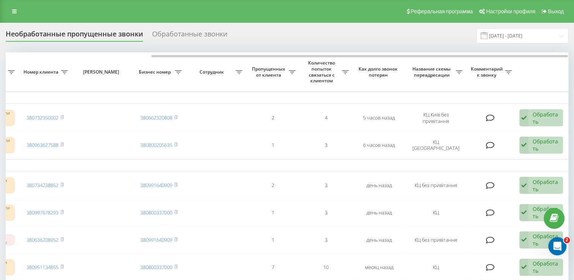
click at [330, 39] on div "Необработанные пропущенные звонки Обработанные звонки 20.08.2025 - 20.09.2025" at bounding box center [287, 35] width 562 height 15
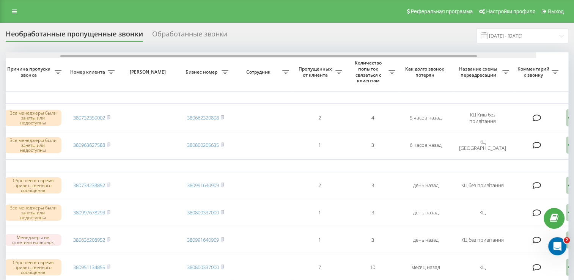
drag, startPoint x: 257, startPoint y: 56, endPoint x: 369, endPoint y: 57, distance: 111.1
click at [369, 57] on div at bounding box center [255, 55] width 562 height 6
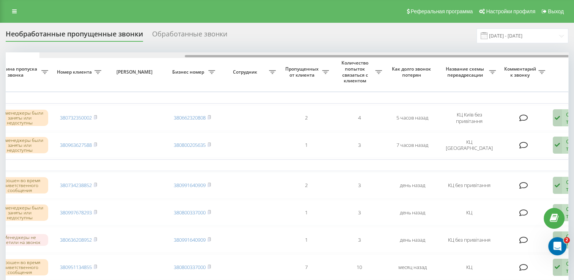
scroll to position [0, 196]
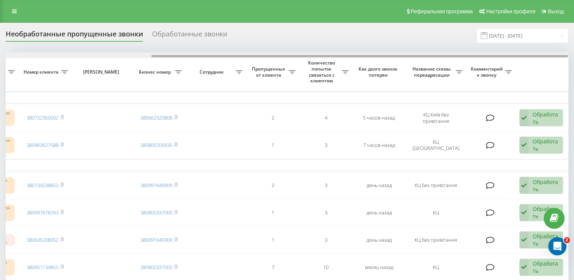
drag, startPoint x: 226, startPoint y: 57, endPoint x: 386, endPoint y: 63, distance: 159.4
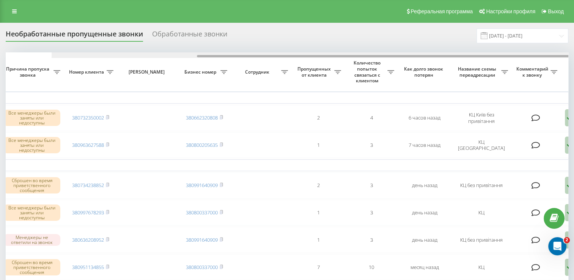
scroll to position [0, 196]
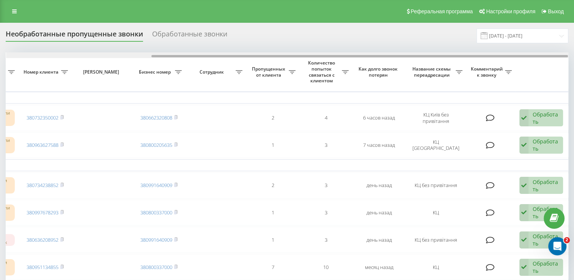
drag, startPoint x: 204, startPoint y: 57, endPoint x: 370, endPoint y: 83, distance: 168.5
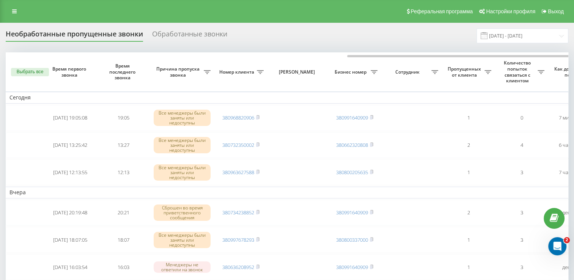
scroll to position [0, 196]
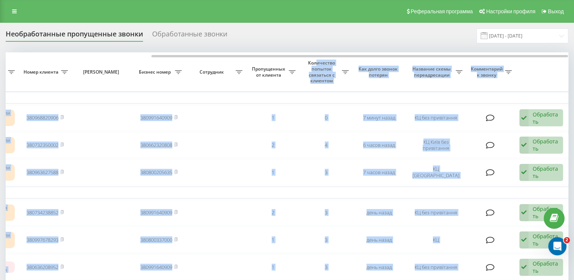
drag, startPoint x: 228, startPoint y: 57, endPoint x: 315, endPoint y: 63, distance: 87.1
drag, startPoint x: 315, startPoint y: 63, endPoint x: 264, endPoint y: 46, distance: 53.7
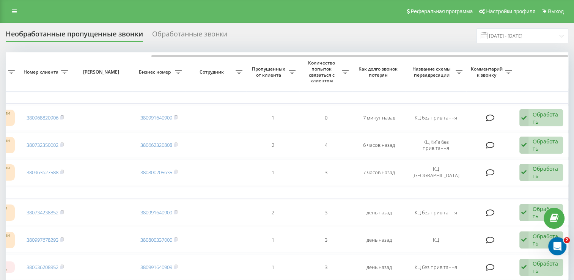
click at [309, 42] on div "Необработанные пропущенные звонки Обработанные звонки 20.08.2025 - 20.09.2025" at bounding box center [287, 35] width 562 height 15
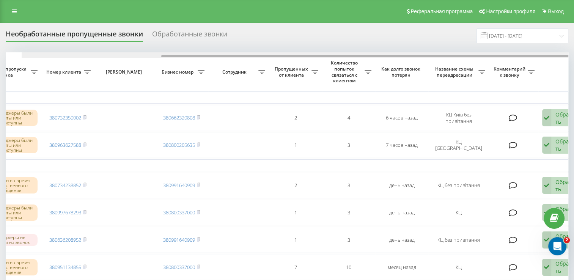
scroll to position [0, 189]
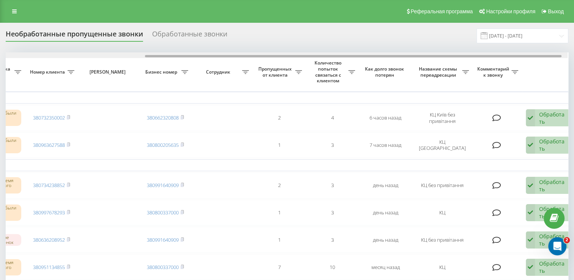
drag, startPoint x: 257, startPoint y: 56, endPoint x: 397, endPoint y: 71, distance: 141.1
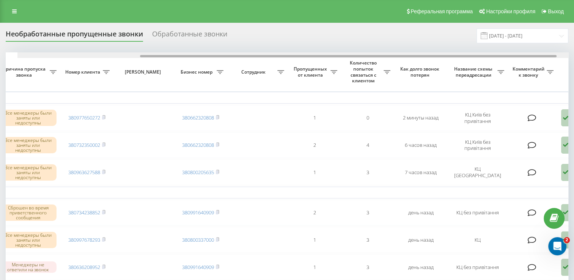
scroll to position [0, 165]
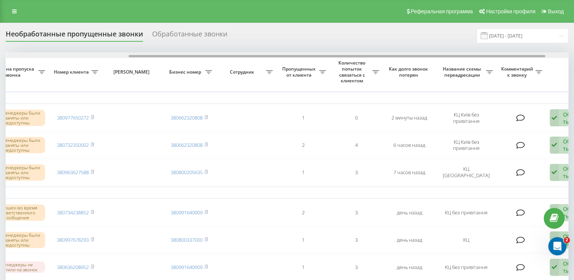
drag, startPoint x: 251, startPoint y: 55, endPoint x: 374, endPoint y: 57, distance: 122.9
click at [374, 57] on div at bounding box center [287, 55] width 562 height 6
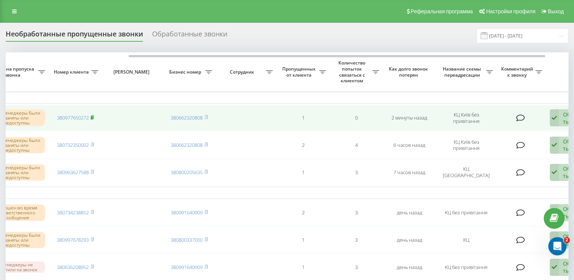
click at [94, 118] on icon at bounding box center [92, 117] width 3 height 5
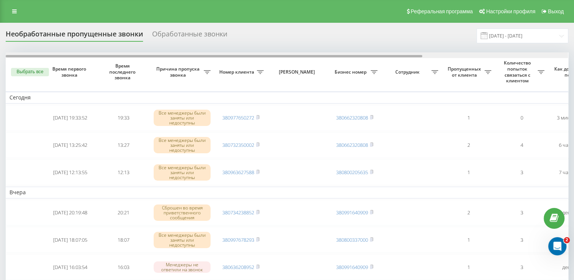
scroll to position [0, 196]
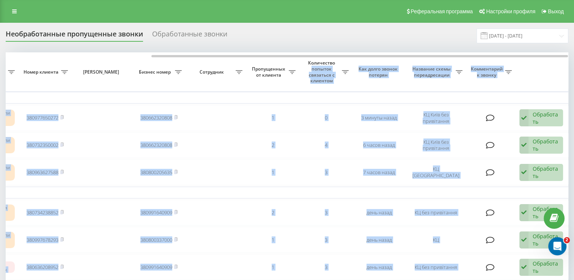
drag, startPoint x: 147, startPoint y: 54, endPoint x: 311, endPoint y: 66, distance: 164.3
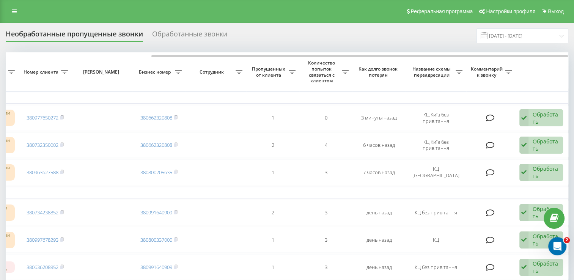
click at [224, 30] on div "Обработанные звонки" at bounding box center [189, 36] width 75 height 12
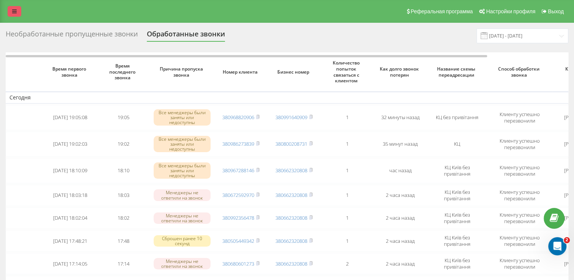
click at [14, 11] on icon at bounding box center [14, 11] width 5 height 5
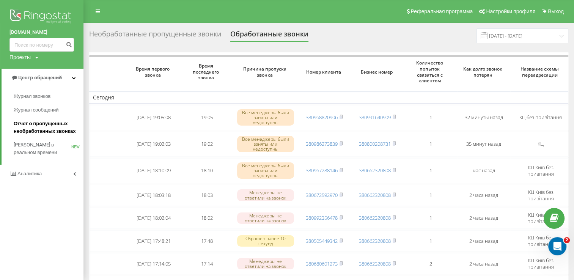
click at [62, 122] on span "Отчет о пропущенных необработанных звонках" at bounding box center [47, 127] width 66 height 15
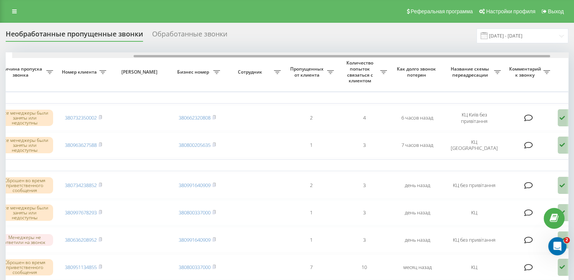
scroll to position [0, 196]
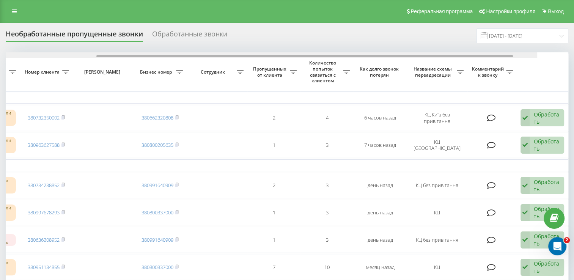
drag, startPoint x: 260, startPoint y: 56, endPoint x: 406, endPoint y: 62, distance: 146.1
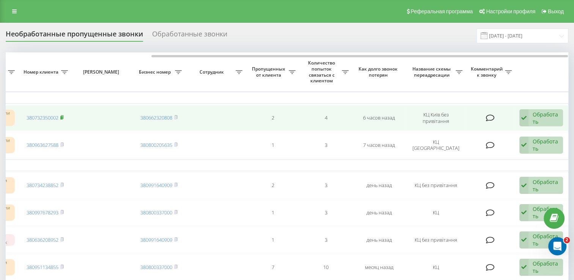
click at [64, 116] on icon at bounding box center [61, 117] width 3 height 5
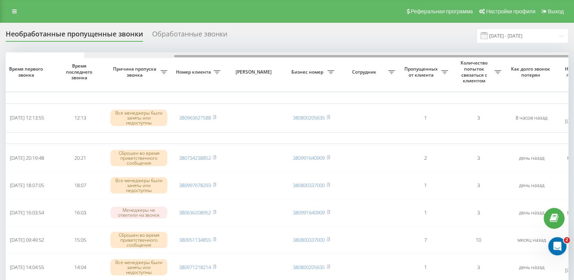
scroll to position [0, 196]
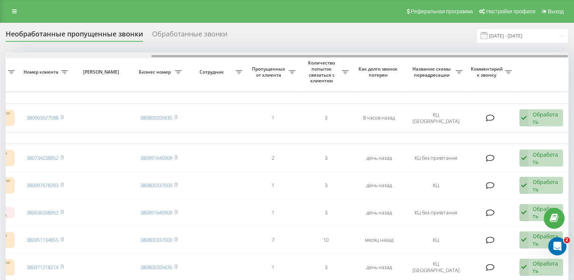
drag, startPoint x: 212, startPoint y: 57, endPoint x: 383, endPoint y: 60, distance: 170.7
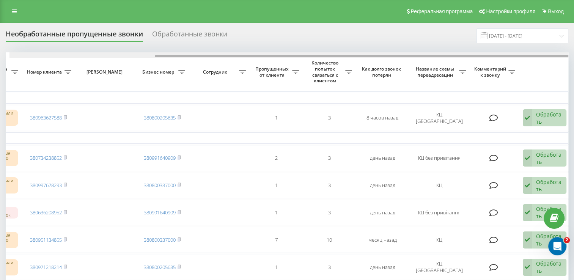
drag, startPoint x: 203, startPoint y: 57, endPoint x: 400, endPoint y: 63, distance: 198.1
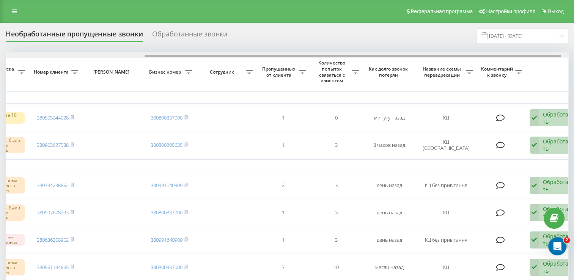
scroll to position [0, 186]
drag, startPoint x: 282, startPoint y: 55, endPoint x: 420, endPoint y: 80, distance: 140.3
